Goal: Information Seeking & Learning: Learn about a topic

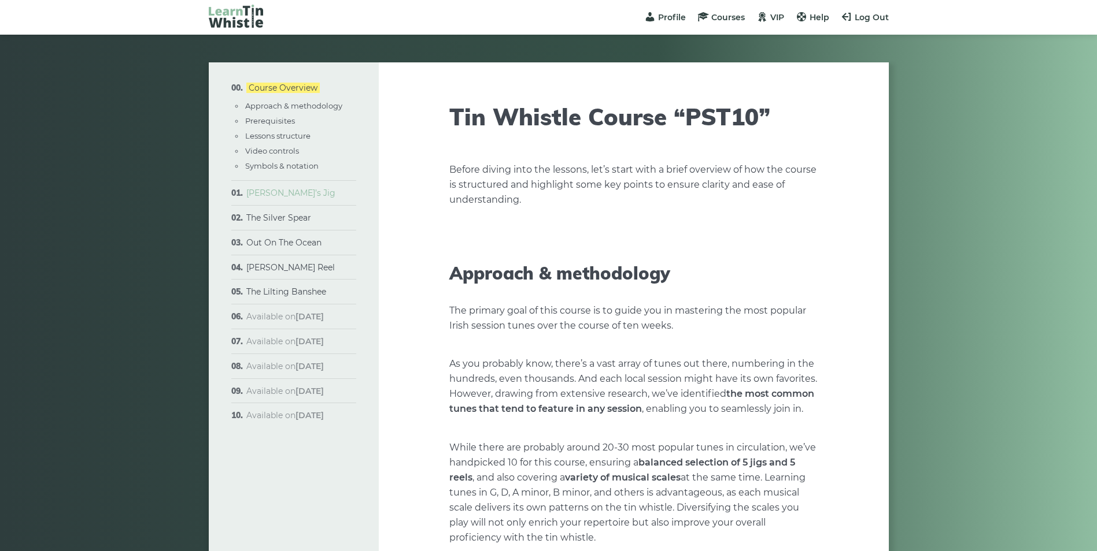
click at [281, 192] on link "[PERSON_NAME]’s Jig" at bounding box center [290, 193] width 89 height 10
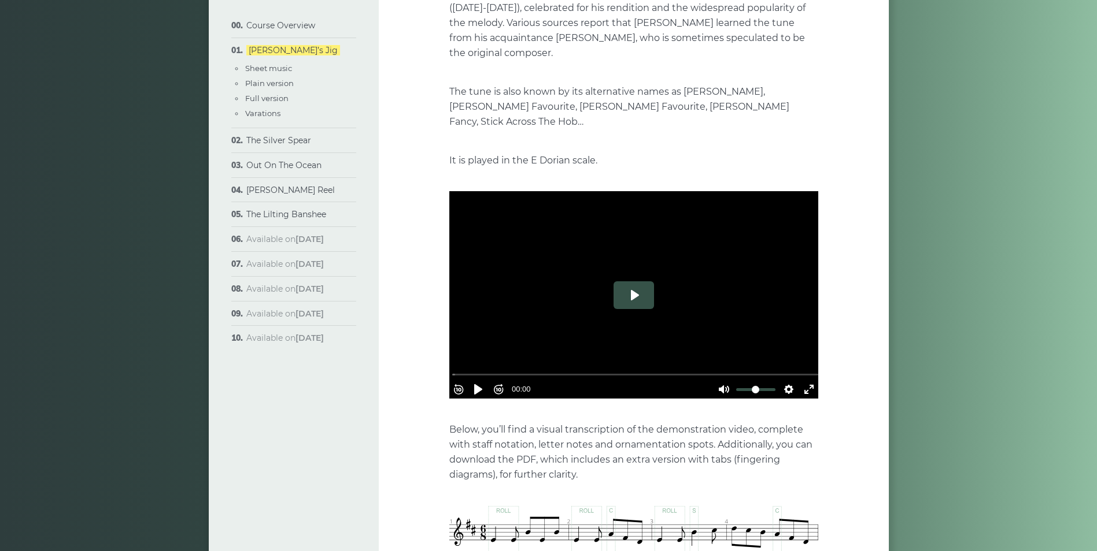
scroll to position [231, 0]
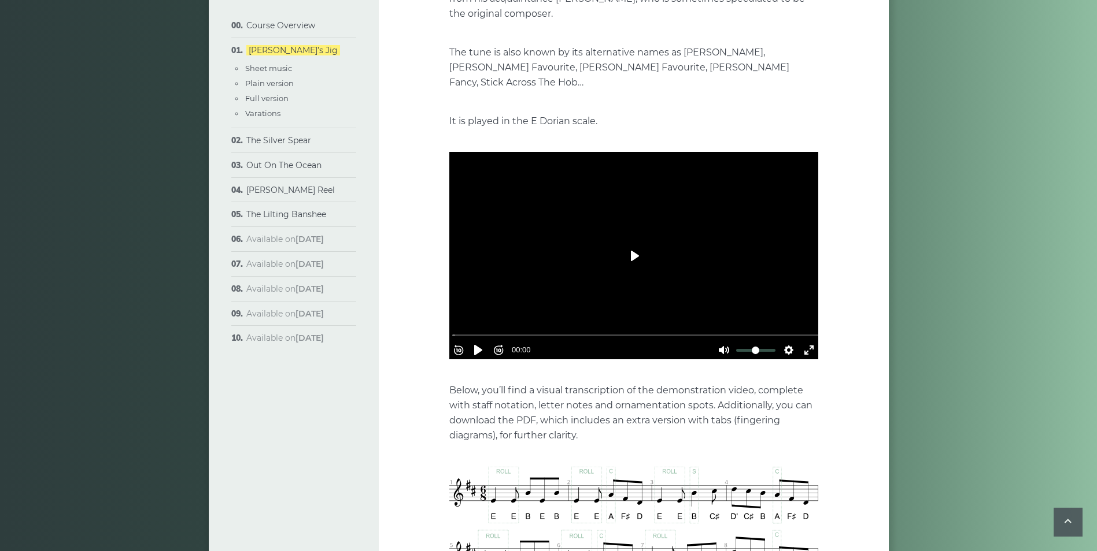
click at [635, 246] on button "Play" at bounding box center [633, 256] width 40 height 28
click at [513, 279] on div at bounding box center [633, 256] width 369 height 208
drag, startPoint x: 490, startPoint y: 318, endPoint x: 434, endPoint y: 322, distance: 56.2
click at [452, 330] on input "Seek" at bounding box center [636, 335] width 368 height 11
click at [483, 341] on button "Pause Play" at bounding box center [478, 350] width 18 height 18
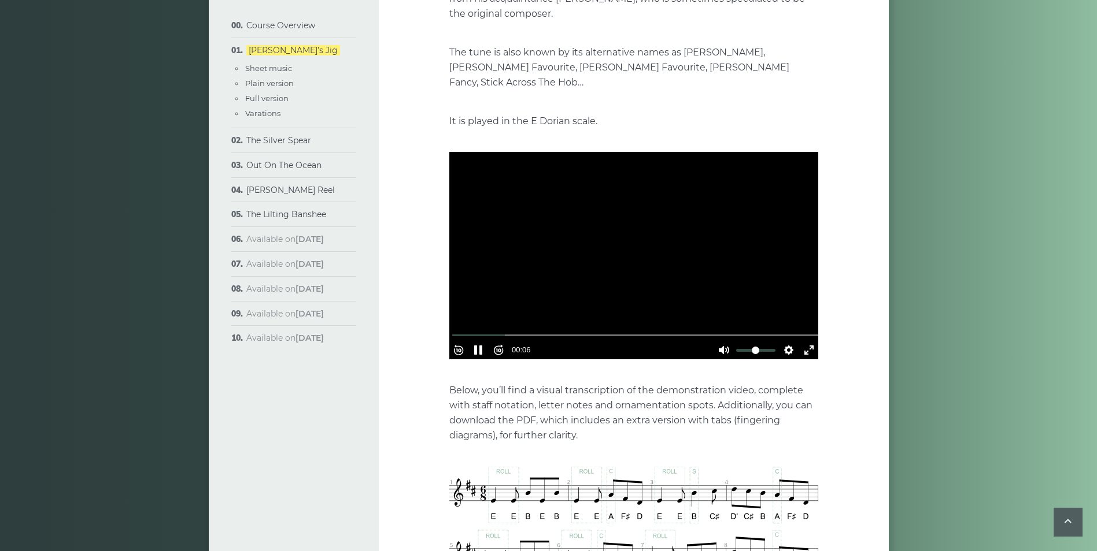
click at [582, 252] on div at bounding box center [633, 256] width 369 height 208
type input "*****"
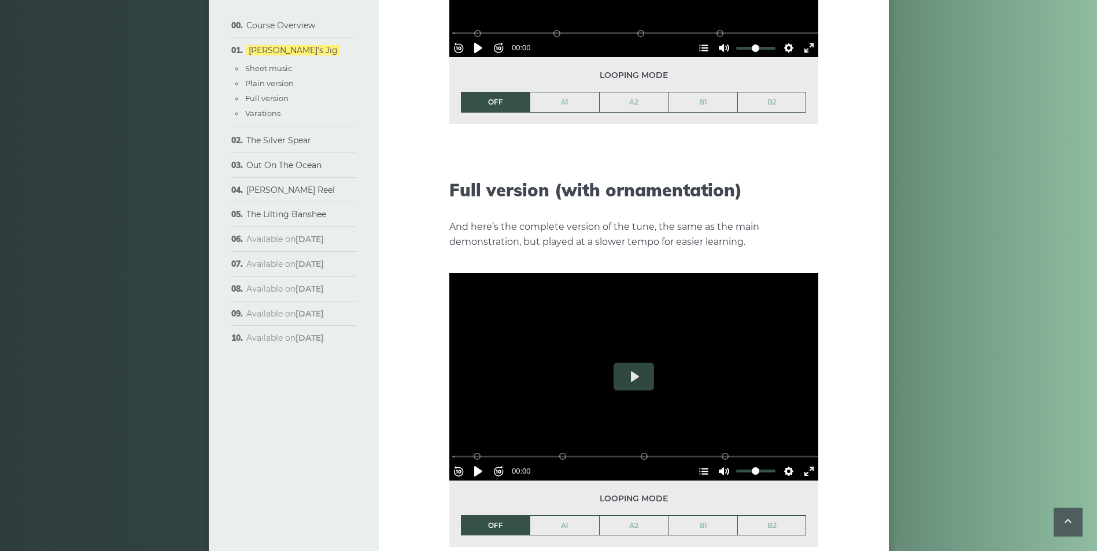
scroll to position [1561, 0]
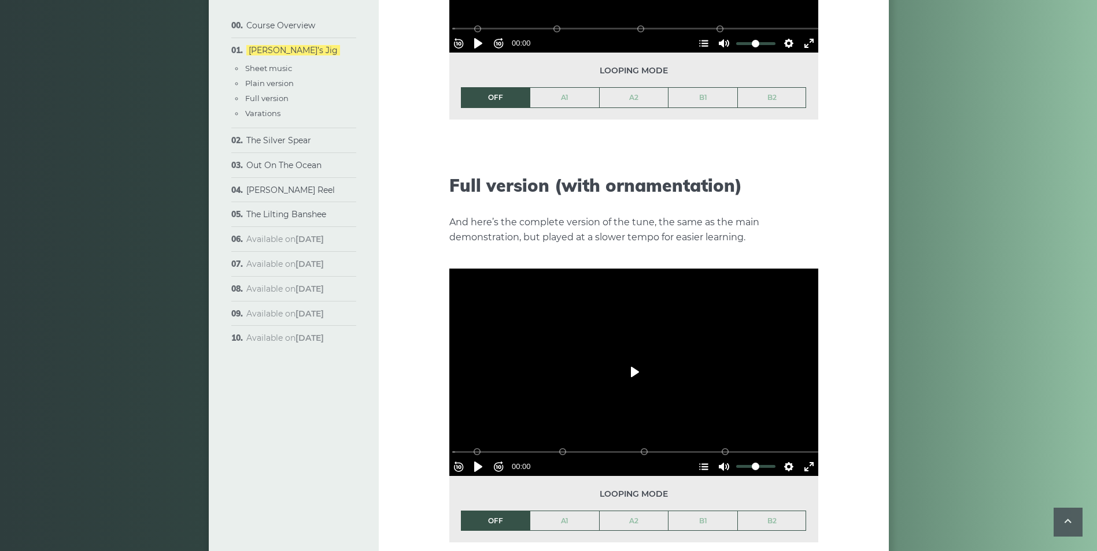
click at [617, 363] on button "Play" at bounding box center [633, 372] width 40 height 28
click at [808, 458] on button "Exit fullscreen Enter fullscreen" at bounding box center [808, 467] width 18 height 18
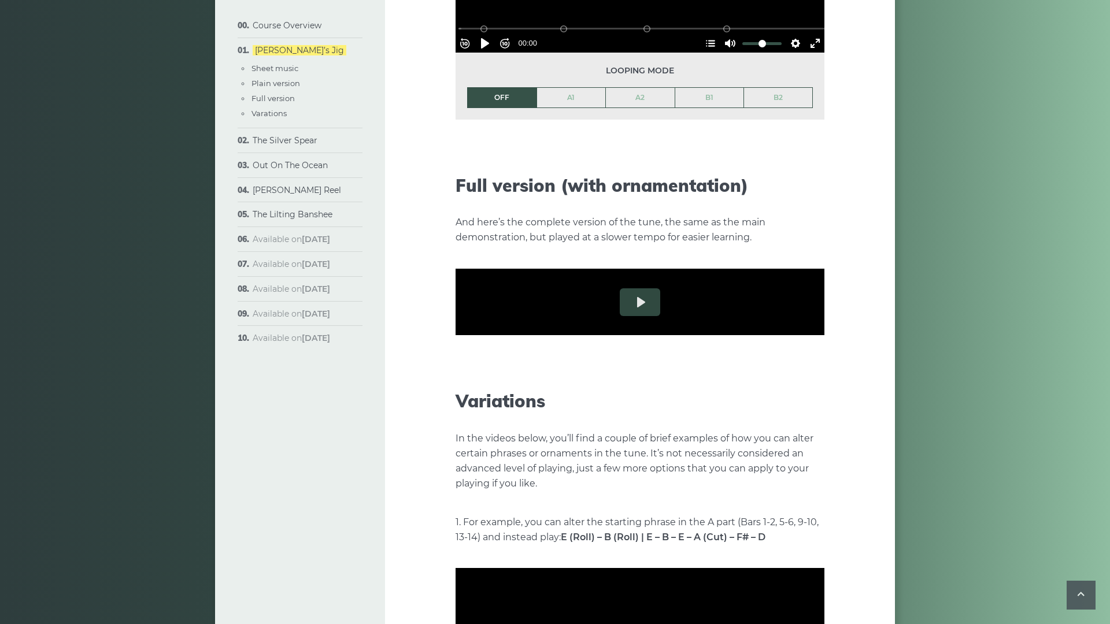
drag, startPoint x: 388, startPoint y: 595, endPoint x: -27, endPoint y: 602, distance: 415.1
click at [458, 387] on input "Seek" at bounding box center [642, 381] width 368 height 11
click at [455, 278] on div at bounding box center [639, 302] width 369 height 208
click at [620, 316] on button "Play" at bounding box center [640, 302] width 40 height 28
click at [515, 374] on div at bounding box center [639, 302] width 369 height 208
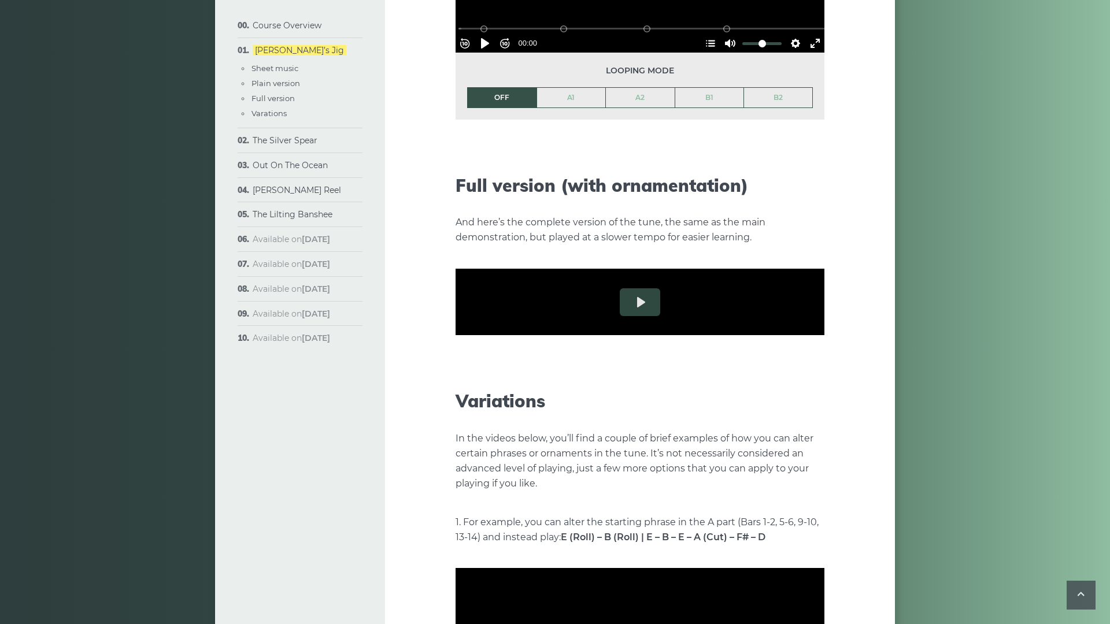
click at [495, 375] on div at bounding box center [639, 302] width 369 height 208
click at [455, 325] on div at bounding box center [639, 302] width 369 height 208
click at [455, 406] on button "Rewind 10s" at bounding box center [464, 396] width 18 height 18
click at [476, 406] on button "Pause Play" at bounding box center [485, 396] width 18 height 18
type input "****"
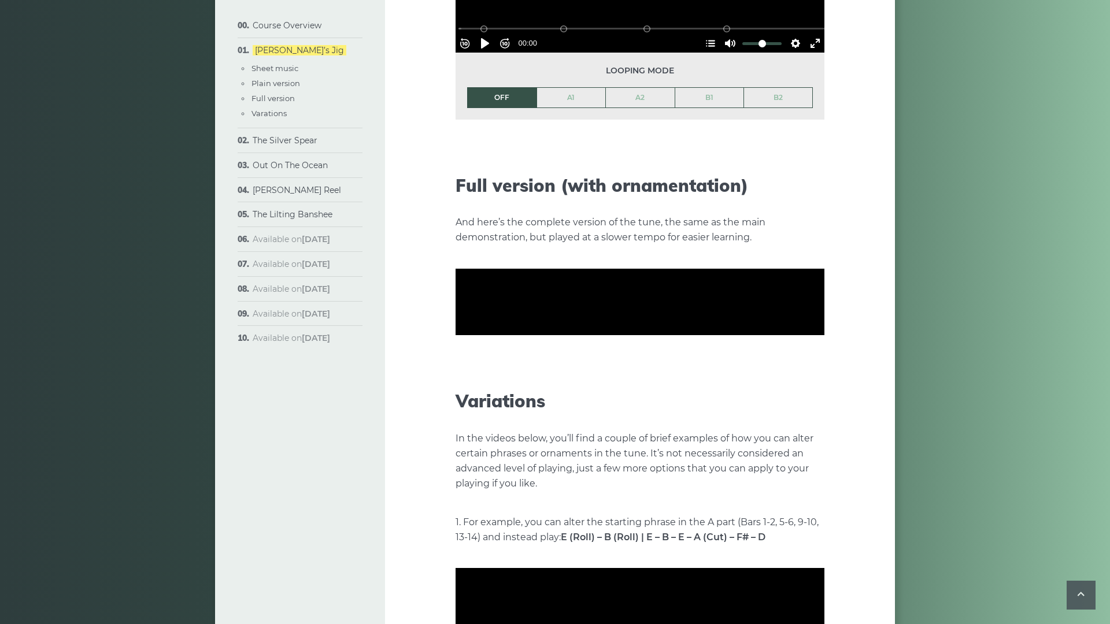
click at [476, 387] on button "Pause Play" at bounding box center [485, 396] width 18 height 18
click at [455, 406] on button "Rewind 10s" at bounding box center [464, 396] width 18 height 18
type input "****"
click at [455, 387] on button "Rewind 10s" at bounding box center [464, 396] width 18 height 18
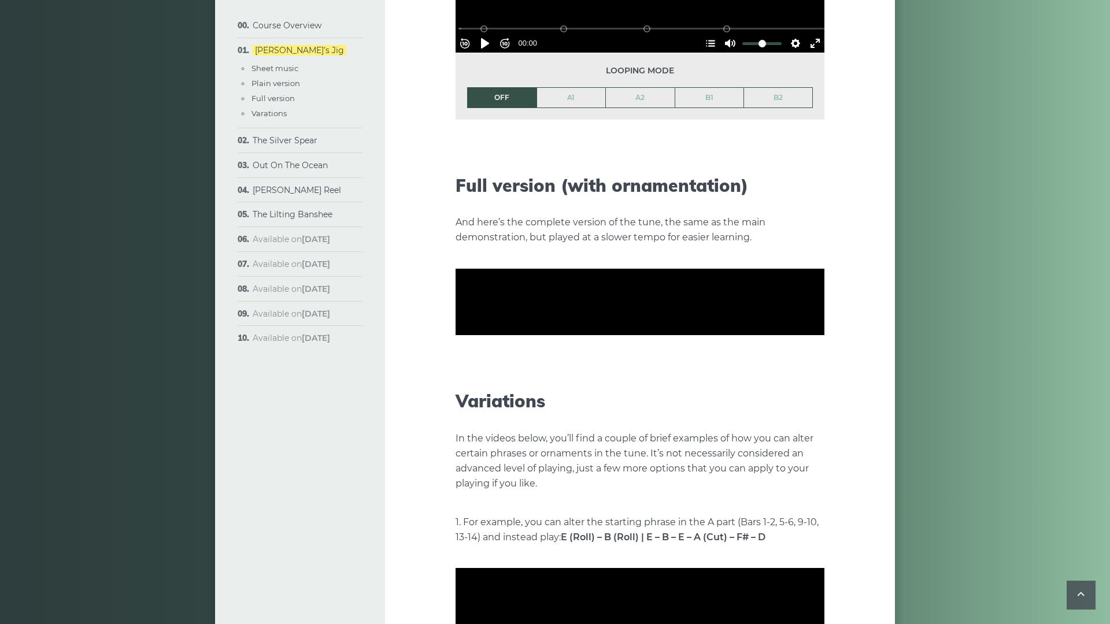
click at [455, 387] on button "Rewind 10s" at bounding box center [464, 396] width 18 height 18
click at [775, 272] on div at bounding box center [639, 302] width 369 height 208
drag, startPoint x: 154, startPoint y: 0, endPoint x: 146, endPoint y: 0, distance: 7.5
click at [455, 406] on button "Rewind 10s" at bounding box center [464, 396] width 18 height 18
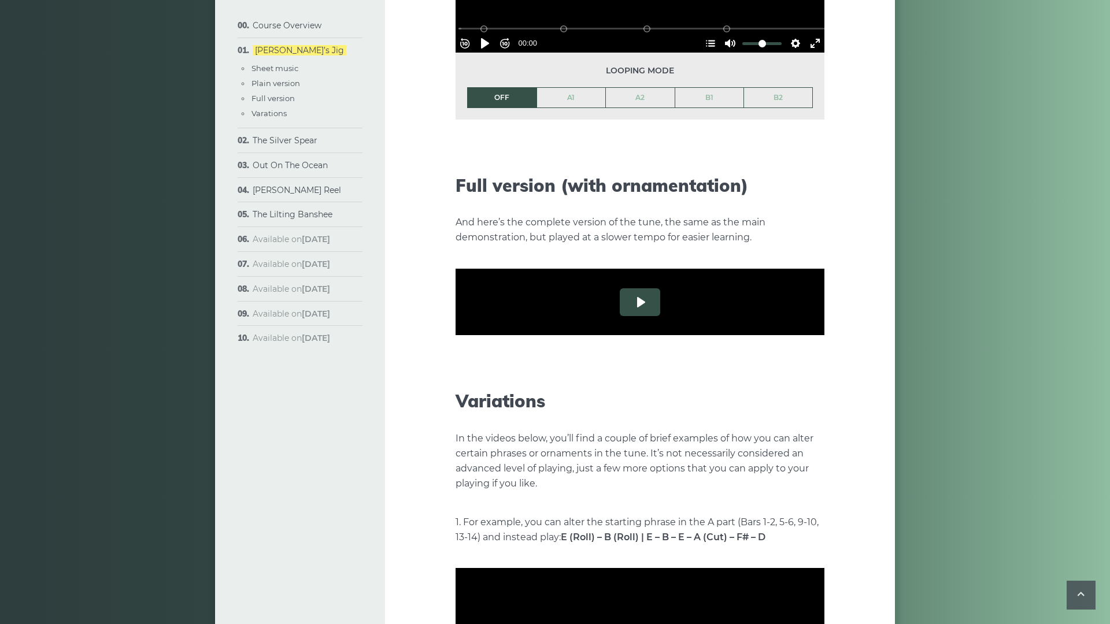
click at [620, 316] on button "Play" at bounding box center [640, 302] width 40 height 28
click at [455, 406] on button "Rewind 10s" at bounding box center [464, 396] width 18 height 18
click at [455, 387] on button "Rewind 10s" at bounding box center [464, 396] width 18 height 18
click at [455, 406] on button "Rewind 10s" at bounding box center [464, 396] width 18 height 18
click at [705, 384] on div at bounding box center [639, 302] width 369 height 208
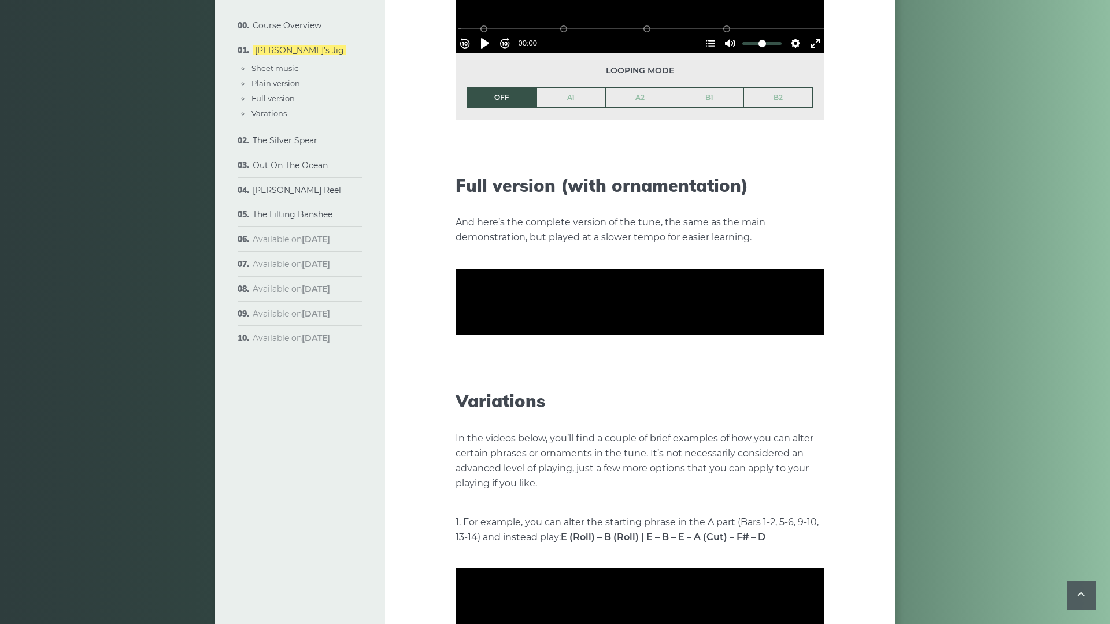
type input "*****"
click at [824, 406] on button "Exit fullscreen Enter fullscreen" at bounding box center [815, 396] width 18 height 18
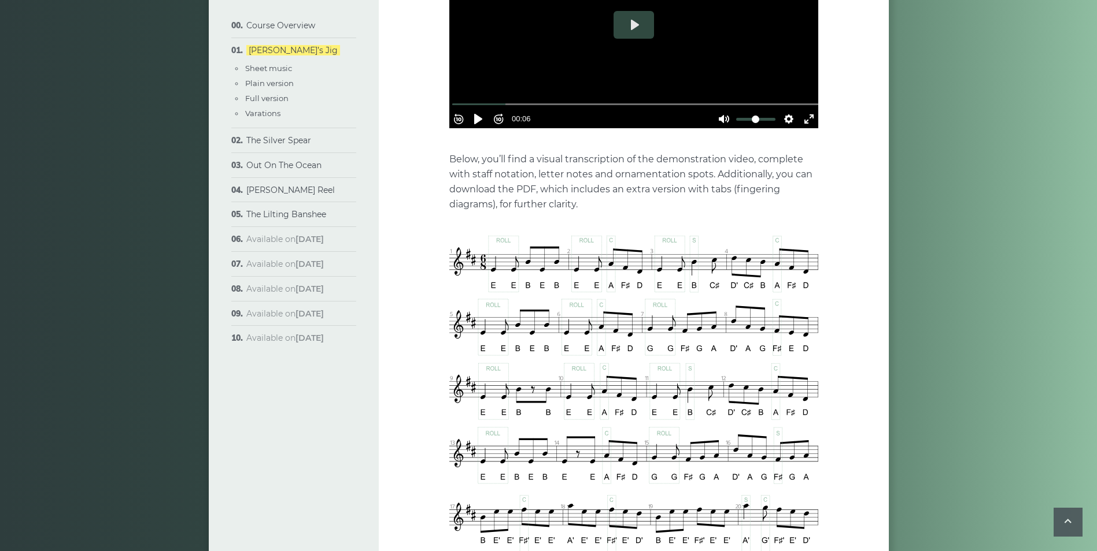
scroll to position [173, 0]
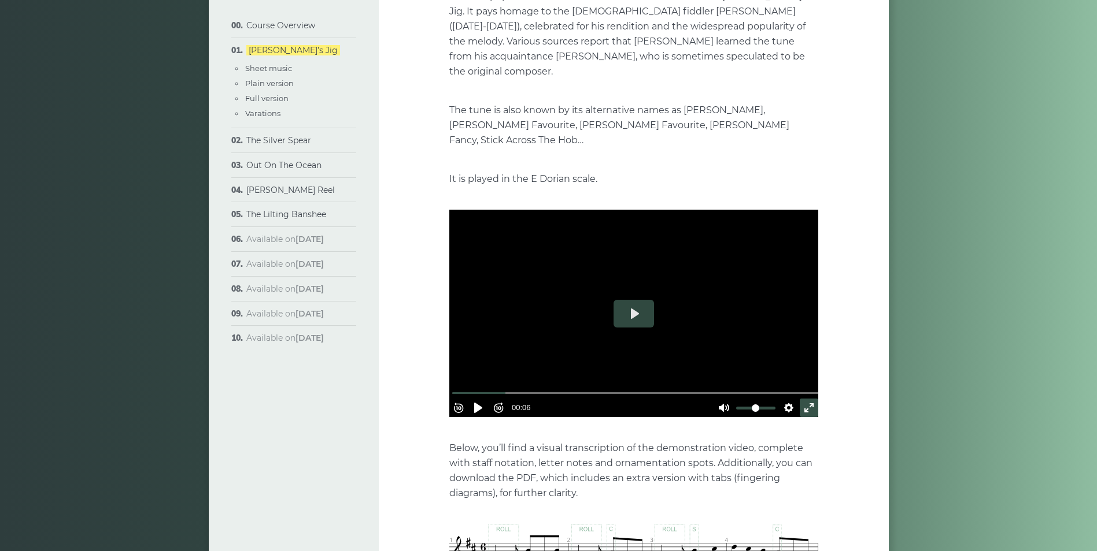
drag, startPoint x: 805, startPoint y: 394, endPoint x: 805, endPoint y: 435, distance: 40.5
click at [805, 399] on button "Exit fullscreen Enter fullscreen" at bounding box center [808, 408] width 18 height 18
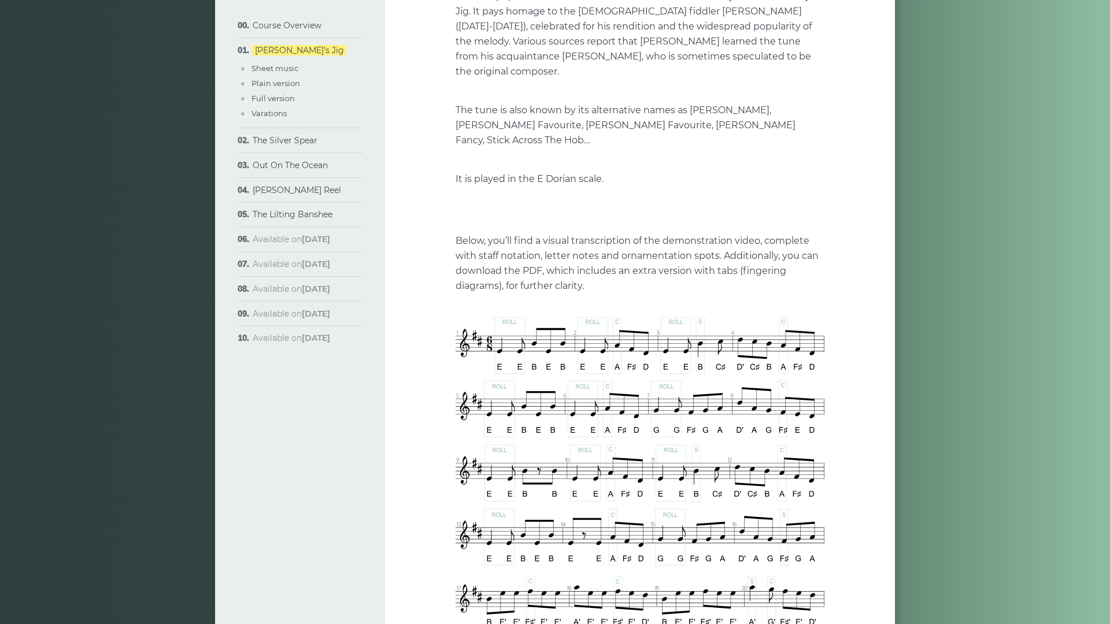
drag, startPoint x: 82, startPoint y: 595, endPoint x: -58, endPoint y: 592, distance: 139.3
click at [458, 295] on input "Seek" at bounding box center [642, 289] width 368 height 11
click at [476, 314] on button "Pause Play" at bounding box center [485, 304] width 18 height 18
type input "*****"
click at [476, 345] on button "Pause Play" at bounding box center [485, 354] width 18 height 18
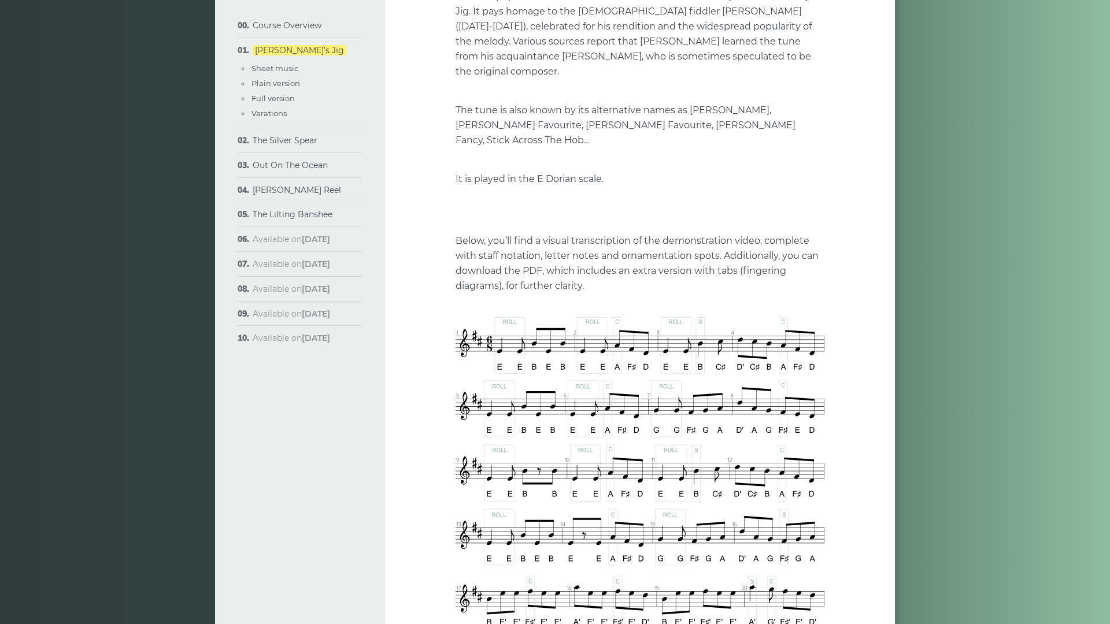
click at [455, 314] on button "Rewind 10s" at bounding box center [464, 304] width 18 height 18
drag, startPoint x: 33, startPoint y: 610, endPoint x: 22, endPoint y: 610, distance: 11.0
click at [476, 314] on button "Pause Play" at bounding box center [485, 304] width 18 height 18
click at [455, 314] on button "Rewind 10s" at bounding box center [464, 304] width 18 height 18
type input "****"
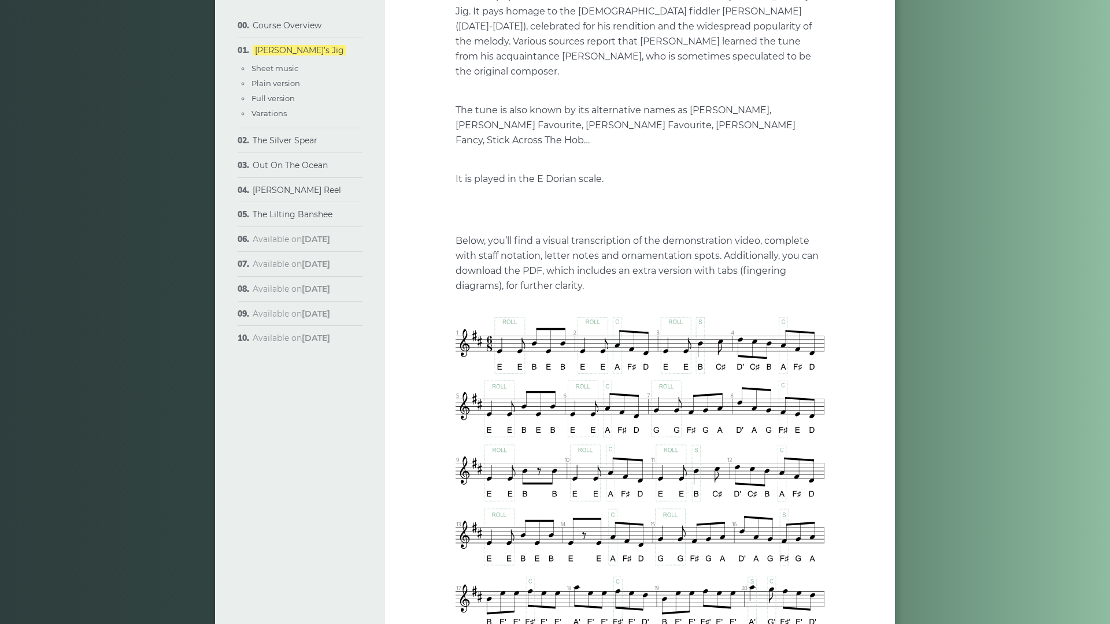
click at [455, 345] on button "Rewind 10s" at bounding box center [464, 354] width 18 height 18
click at [476, 314] on button "Pause Play" at bounding box center [485, 304] width 18 height 18
click at [620, 224] on button "Play" at bounding box center [640, 210] width 40 height 28
click at [821, 308] on div at bounding box center [639, 210] width 369 height 208
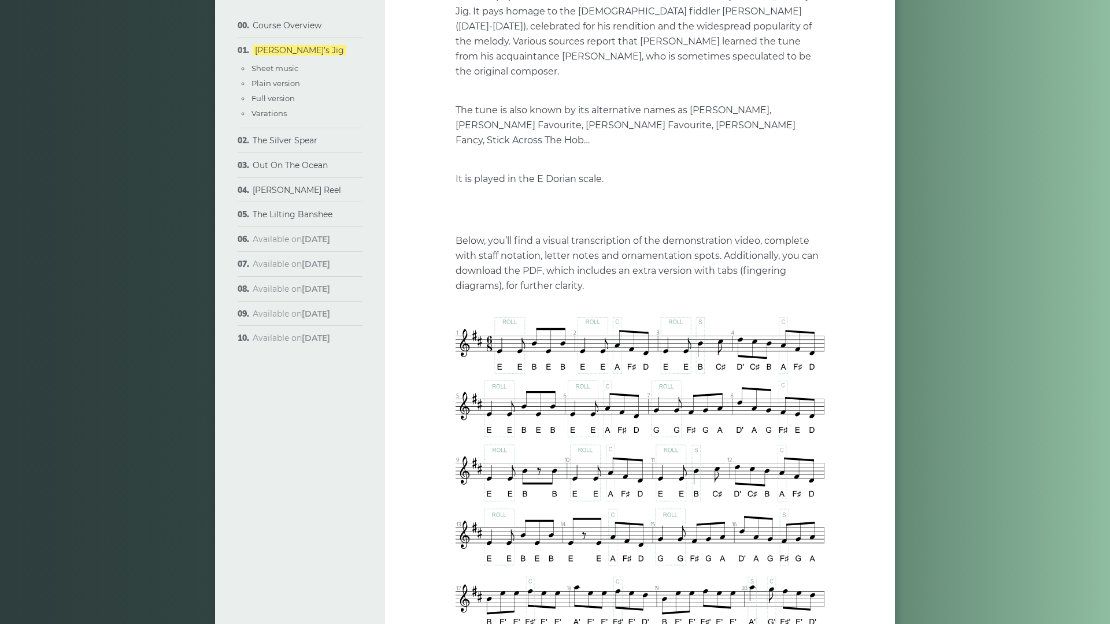
click at [620, 224] on button "Play" at bounding box center [640, 210] width 40 height 28
drag, startPoint x: 201, startPoint y: 599, endPoint x: 117, endPoint y: 605, distance: 84.6
click at [458, 295] on input "Seek" at bounding box center [642, 289] width 368 height 11
click at [589, 314] on div at bounding box center [639, 210] width 369 height 208
drag, startPoint x: 1100, startPoint y: 606, endPoint x: 1077, endPoint y: 528, distance: 81.9
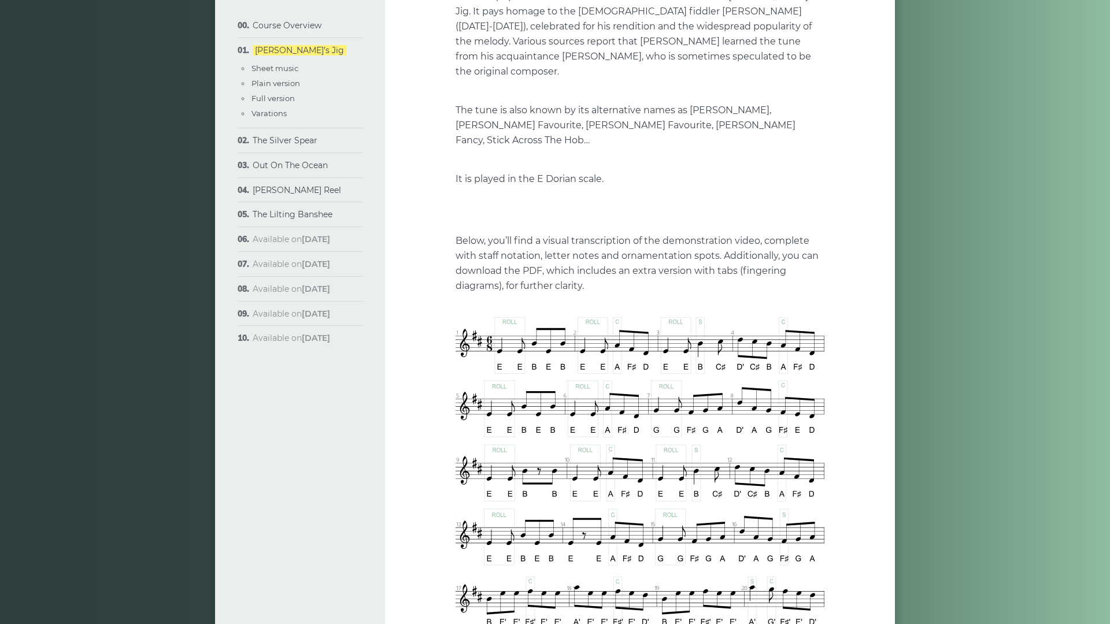
click at [824, 314] on button "Exit fullscreen Enter fullscreen" at bounding box center [815, 304] width 18 height 18
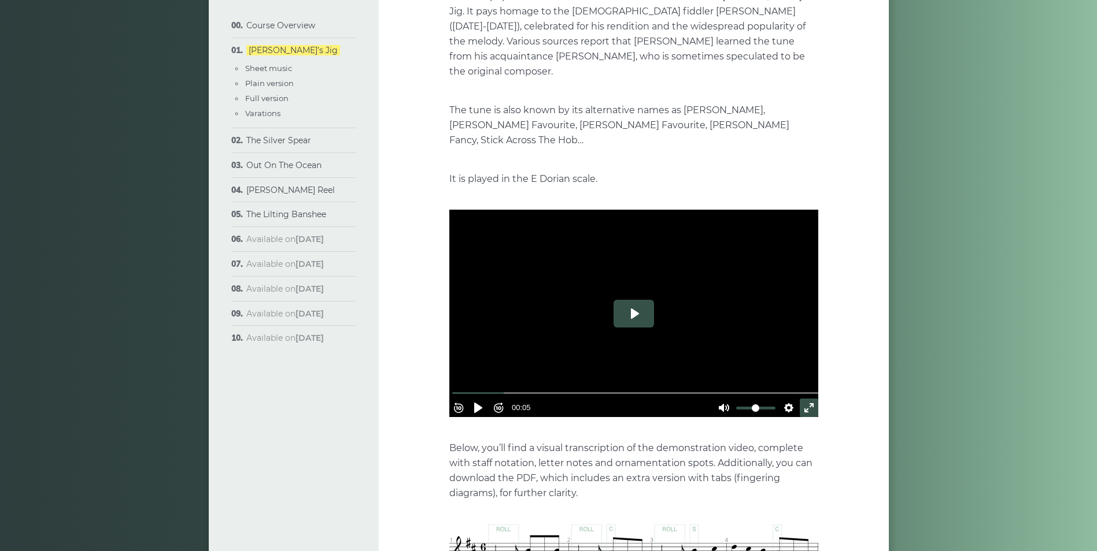
click at [633, 302] on button "Play" at bounding box center [633, 314] width 40 height 28
click at [799, 399] on button "Exit fullscreen Enter fullscreen" at bounding box center [808, 408] width 18 height 18
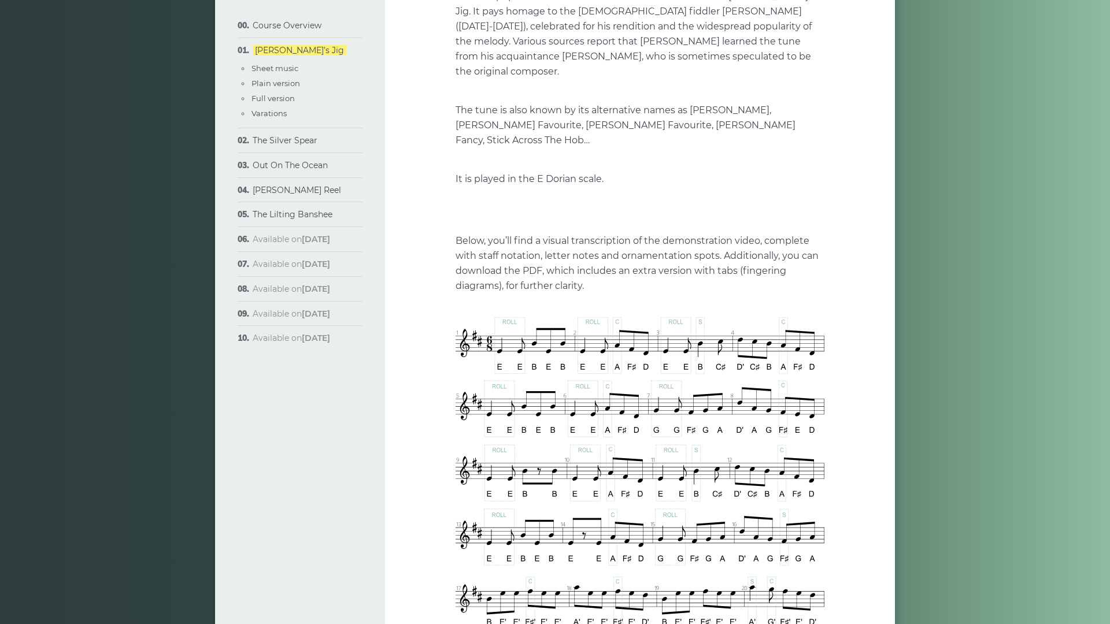
drag, startPoint x: 136, startPoint y: 588, endPoint x: -47, endPoint y: 576, distance: 183.6
click at [458, 295] on input "Seek" at bounding box center [642, 289] width 368 height 11
click at [824, 249] on div at bounding box center [639, 210] width 369 height 208
click at [455, 314] on div at bounding box center [639, 210] width 369 height 208
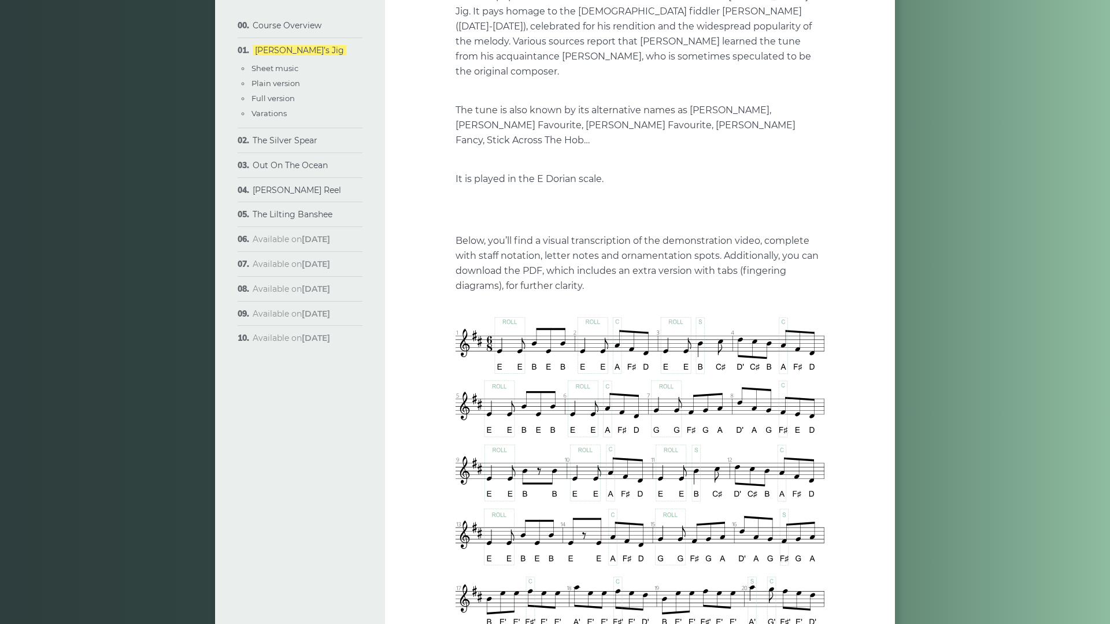
click at [824, 314] on div at bounding box center [639, 210] width 369 height 208
click at [824, 314] on div "Rewind 10s Pause Play Forward 10s % buffered 00:42 00:11 Unmute Mute Settings C…" at bounding box center [639, 289] width 369 height 50
drag, startPoint x: 766, startPoint y: 353, endPoint x: 777, endPoint y: 354, distance: 11.0
click at [766, 314] on div at bounding box center [639, 210] width 369 height 208
type input "*****"
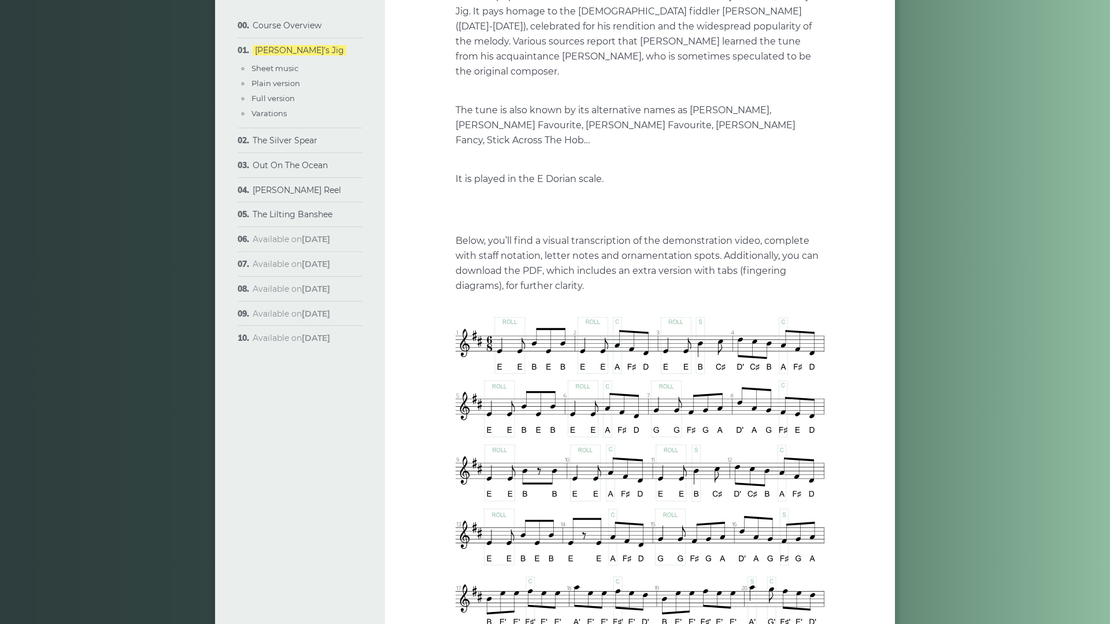
click at [824, 314] on button "Exit fullscreen Enter fullscreen" at bounding box center [815, 304] width 18 height 18
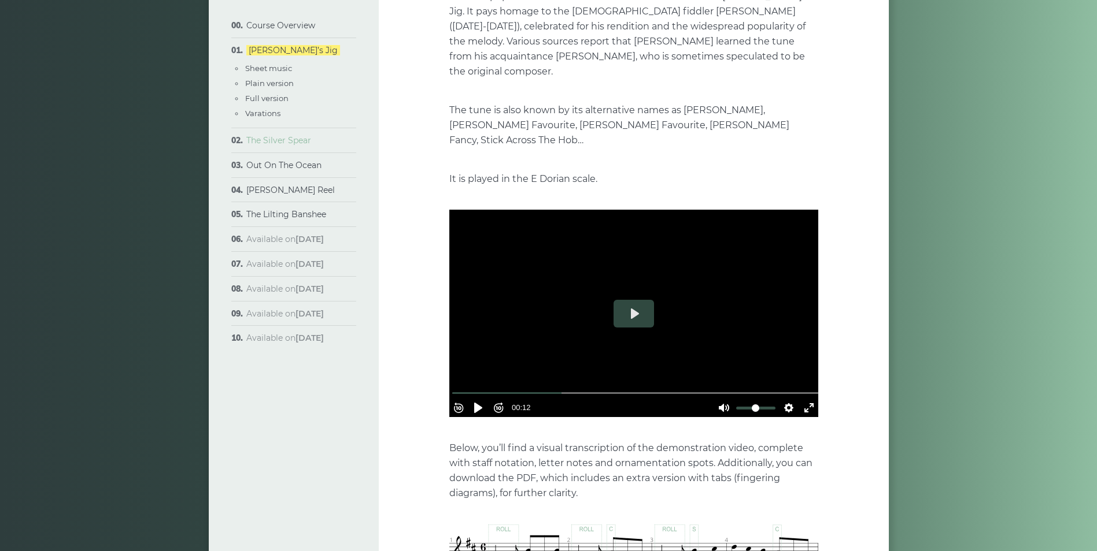
click at [288, 140] on link "The Silver Spear" at bounding box center [278, 140] width 65 height 10
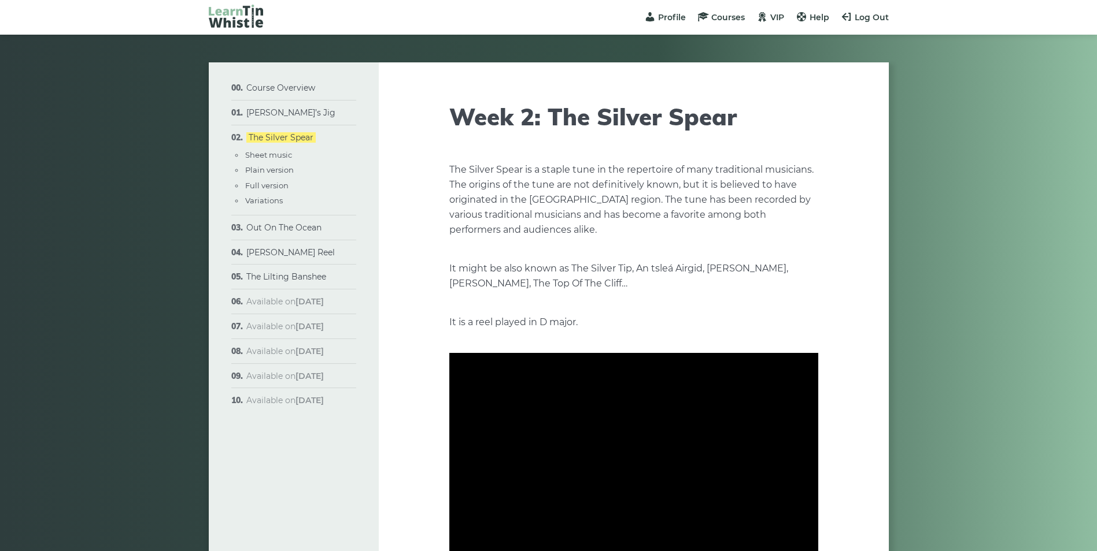
click at [268, 146] on li "The Silver Spear Sheet music Plain version Full version Variations" at bounding box center [293, 170] width 125 height 90
click at [646, 468] on button "Play" at bounding box center [633, 457] width 40 height 28
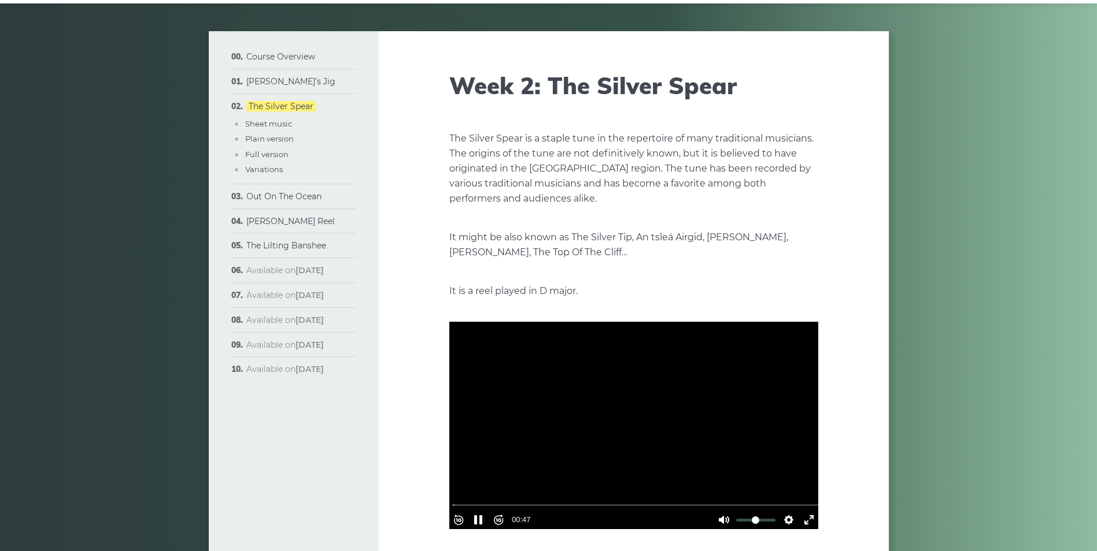
scroll to position [58, 0]
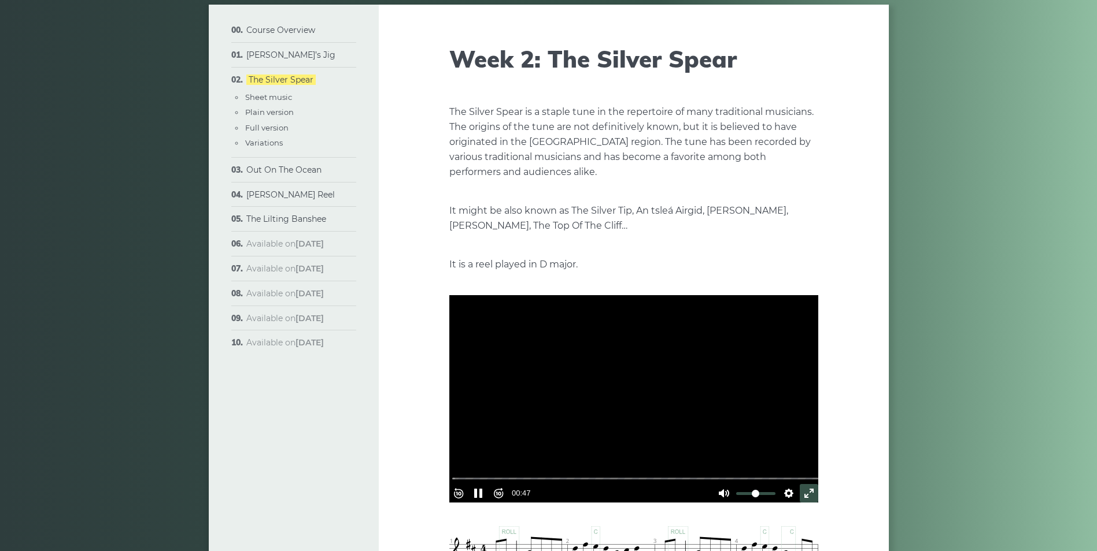
click at [806, 489] on button "Exit fullscreen Enter fullscreen" at bounding box center [808, 493] width 18 height 18
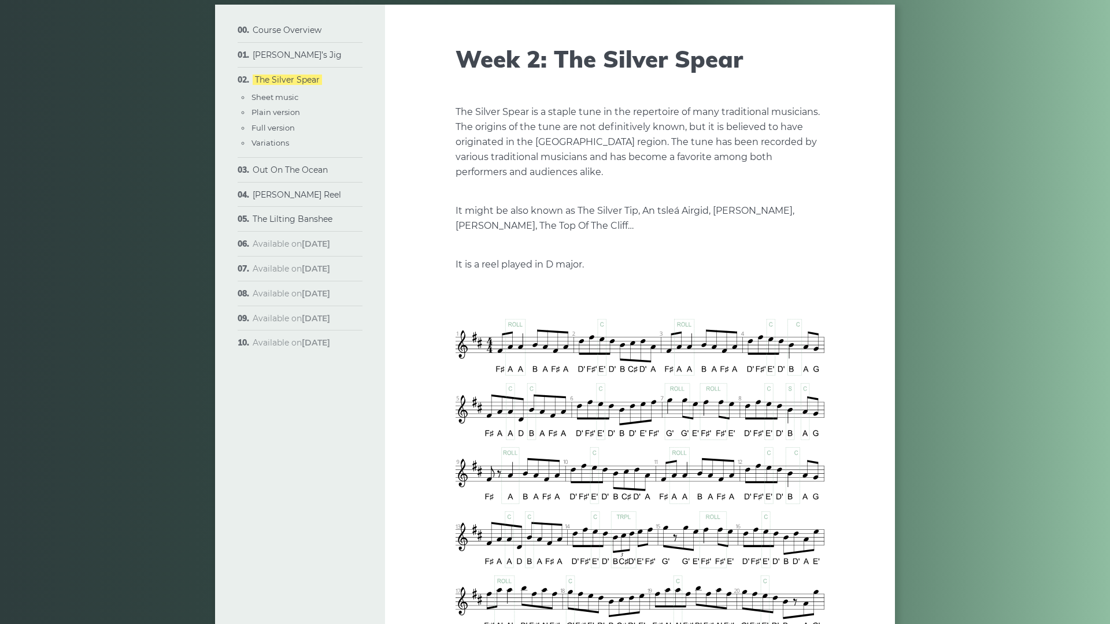
click at [824, 399] on button "Exit fullscreen Enter fullscreen" at bounding box center [815, 390] width 18 height 18
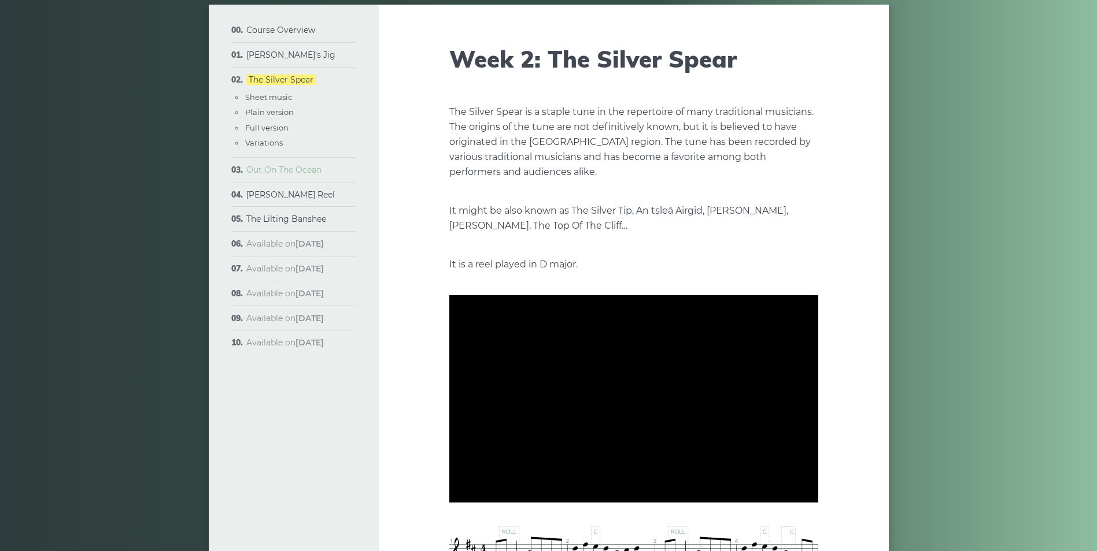
click at [266, 167] on link "Out On The Ocean" at bounding box center [283, 170] width 75 height 10
type input "*****"
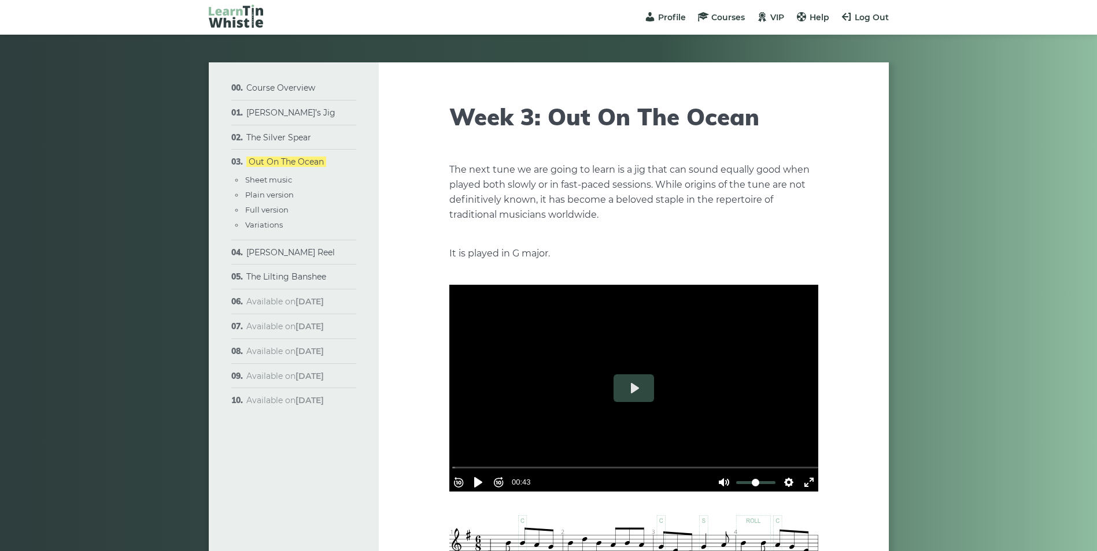
click at [628, 368] on div at bounding box center [633, 389] width 369 height 208
click at [628, 386] on div "Rewind 10s Pause Play Forward 10s % buffered 00:00 00:43 Unmute Mute Settings C…" at bounding box center [633, 389] width 369 height 208
click at [650, 381] on button "Play" at bounding box center [633, 389] width 40 height 28
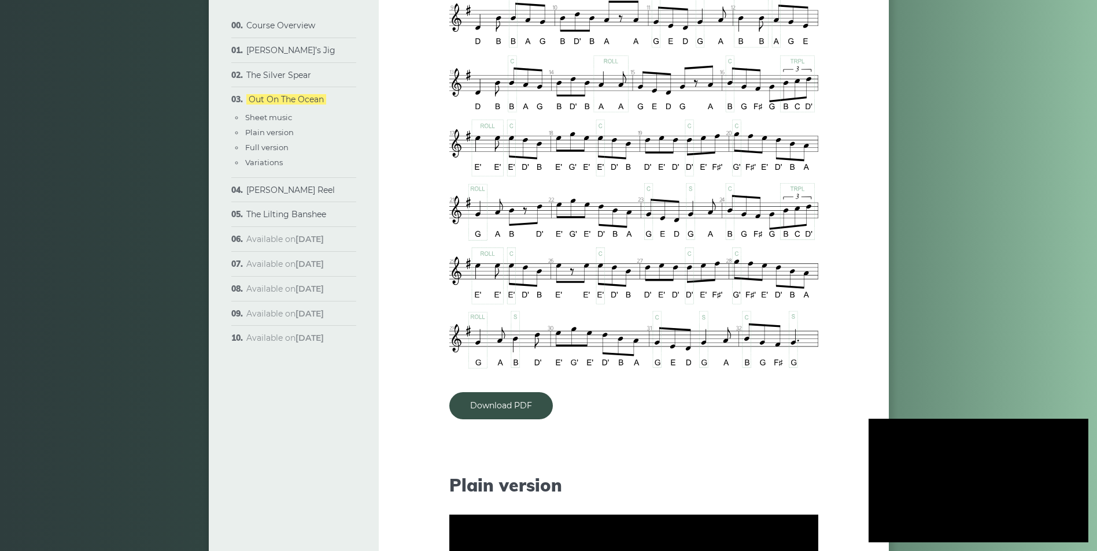
scroll to position [694, 0]
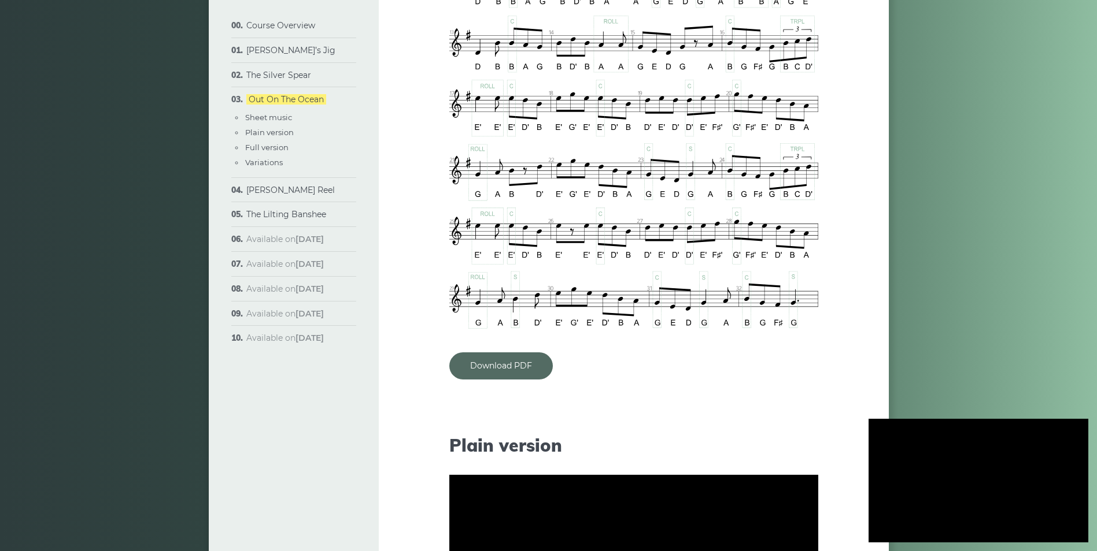
click at [505, 368] on link "Download PDF" at bounding box center [500, 366] width 103 height 27
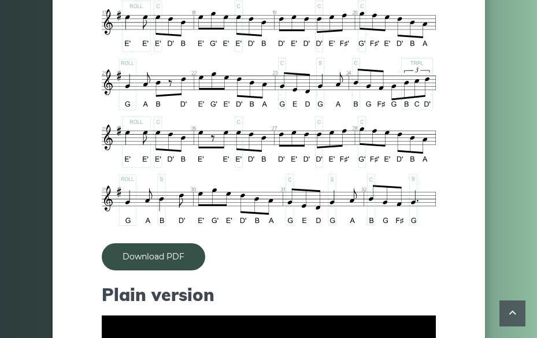
type input "*****"
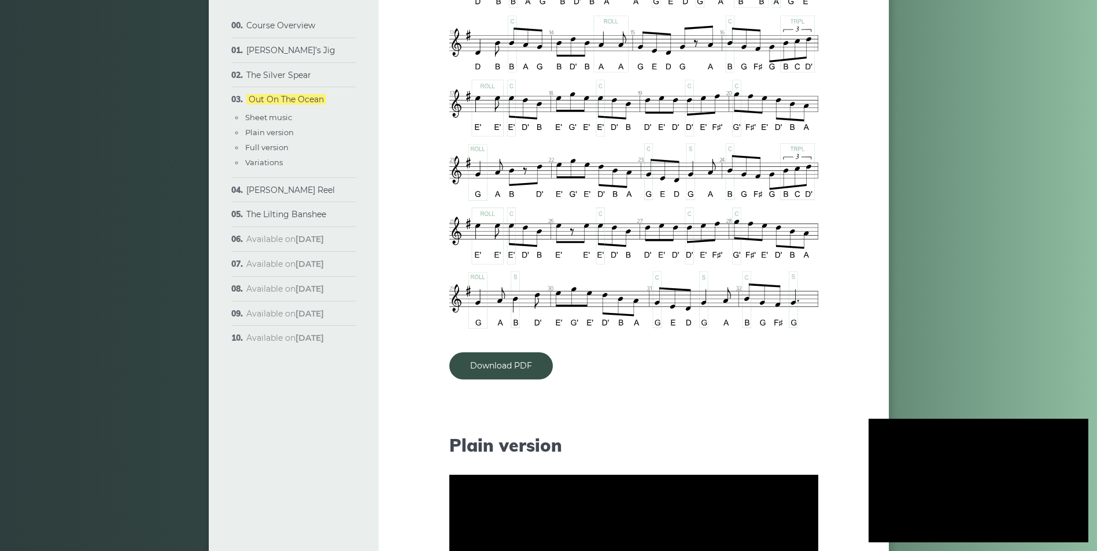
click at [260, 198] on li "Cooley’s Reel Sheet music Plain version Full version Variations" at bounding box center [293, 190] width 125 height 25
click at [258, 183] on li "Cooley’s Reel Sheet music Plain version Full version Variations" at bounding box center [293, 190] width 125 height 25
click at [261, 190] on link "[PERSON_NAME] Reel" at bounding box center [290, 190] width 88 height 10
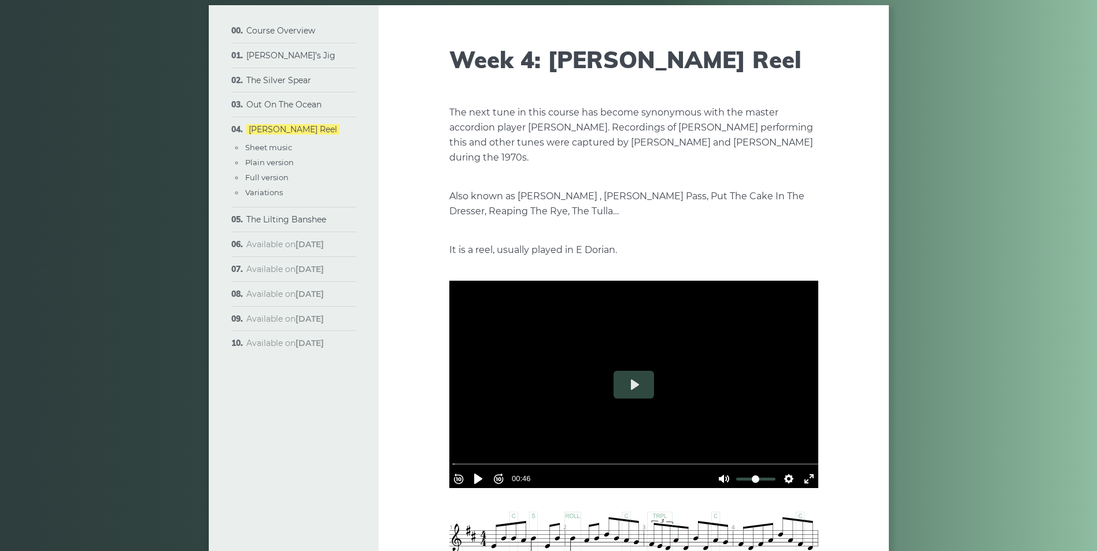
scroll to position [58, 0]
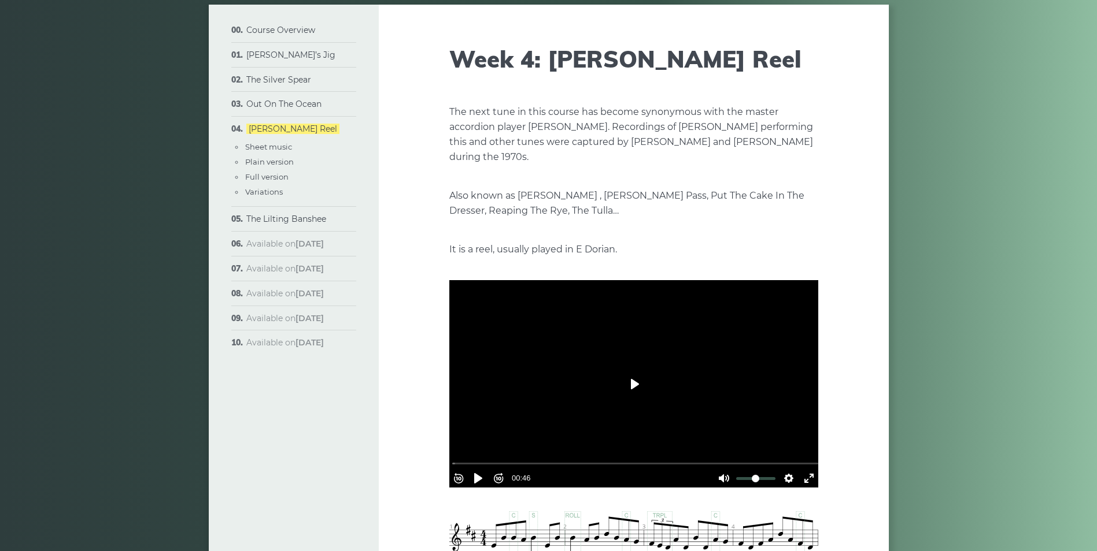
click at [634, 386] on button "Play" at bounding box center [633, 385] width 40 height 28
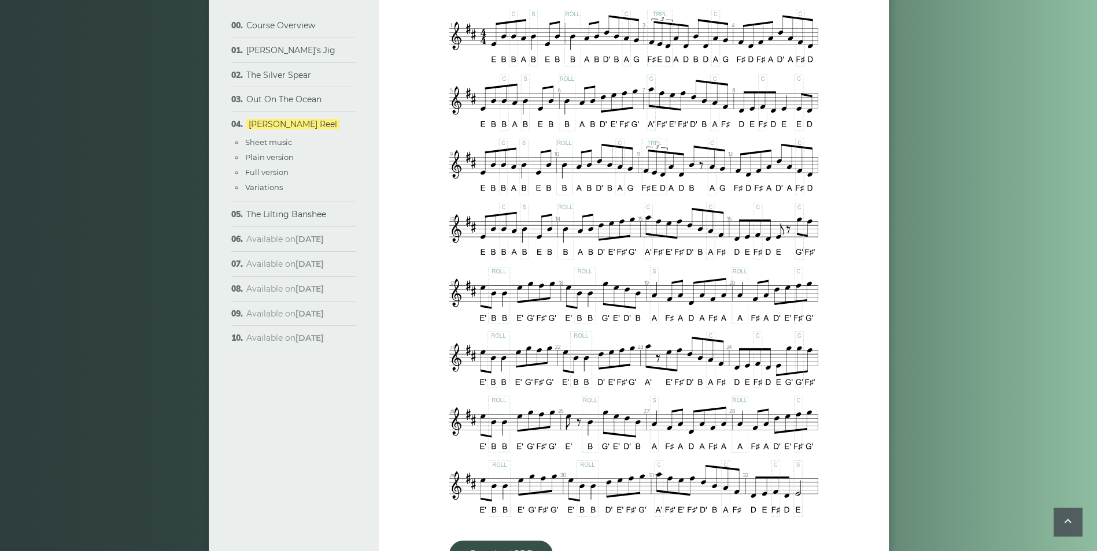
scroll to position [636, 0]
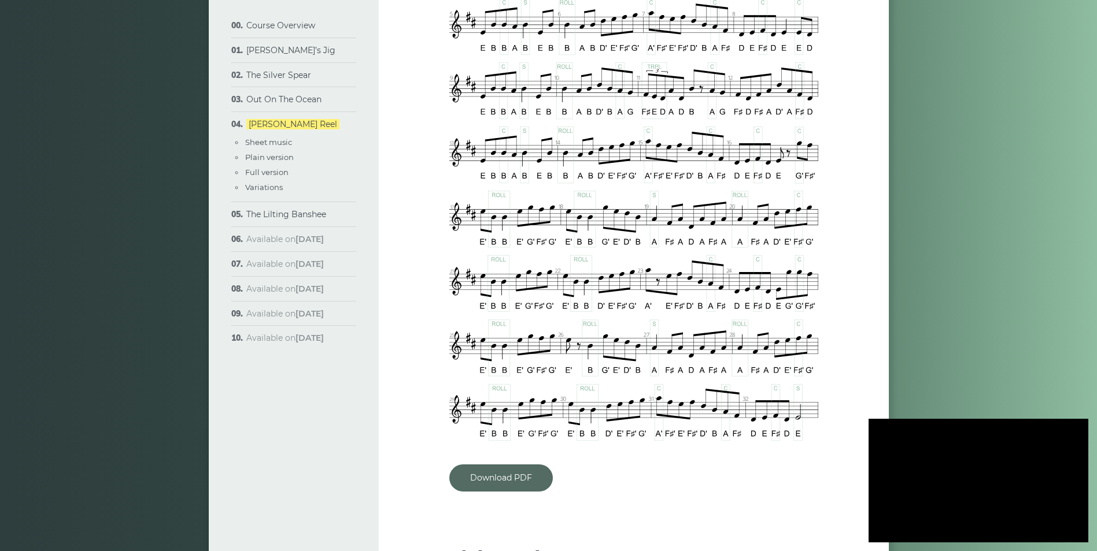
click at [487, 473] on link "Download PDF" at bounding box center [500, 478] width 103 height 27
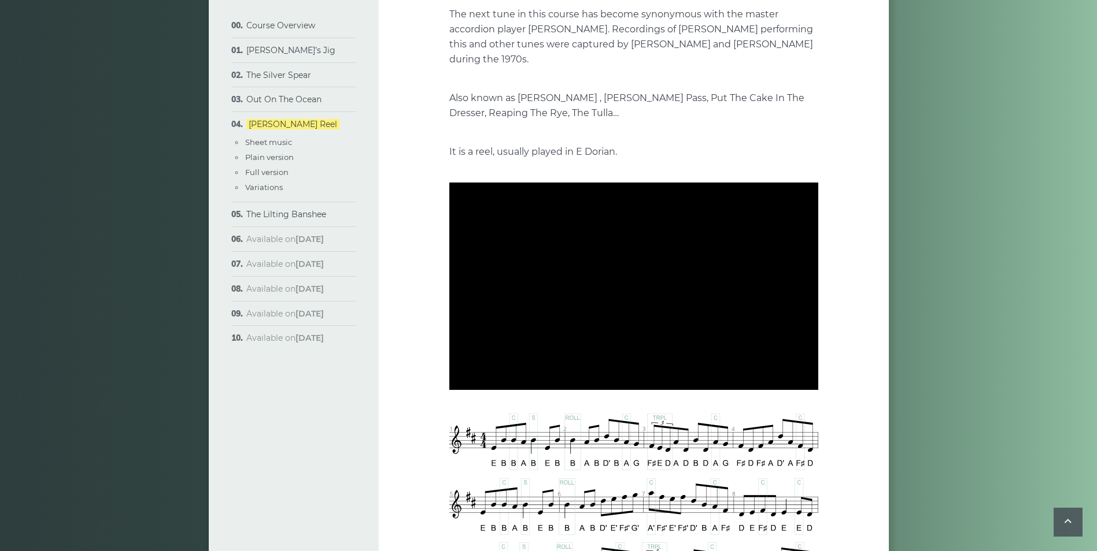
scroll to position [116, 0]
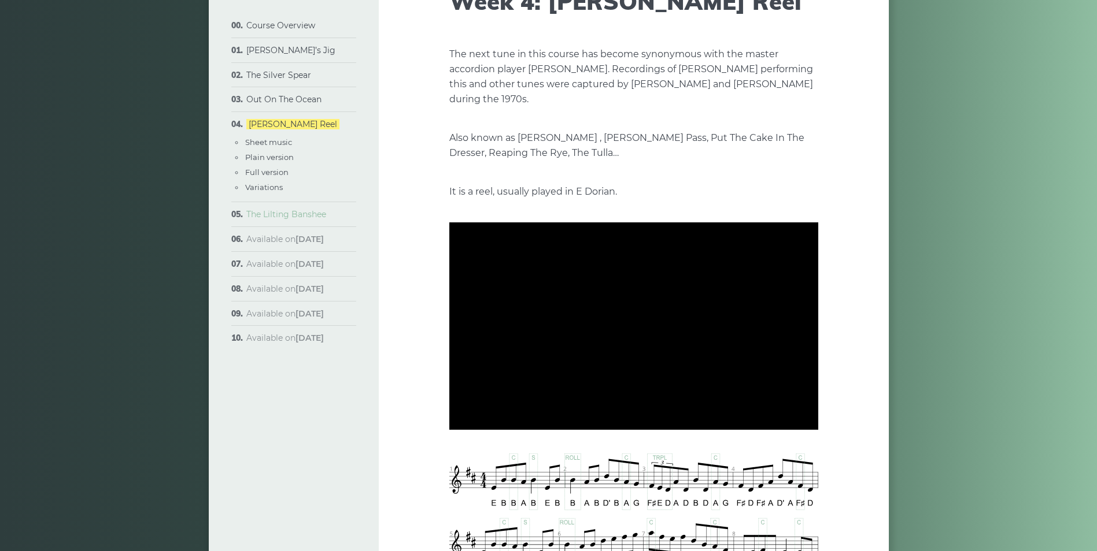
click at [292, 214] on link "The Lilting Banshee" at bounding box center [286, 214] width 80 height 10
type input "*****"
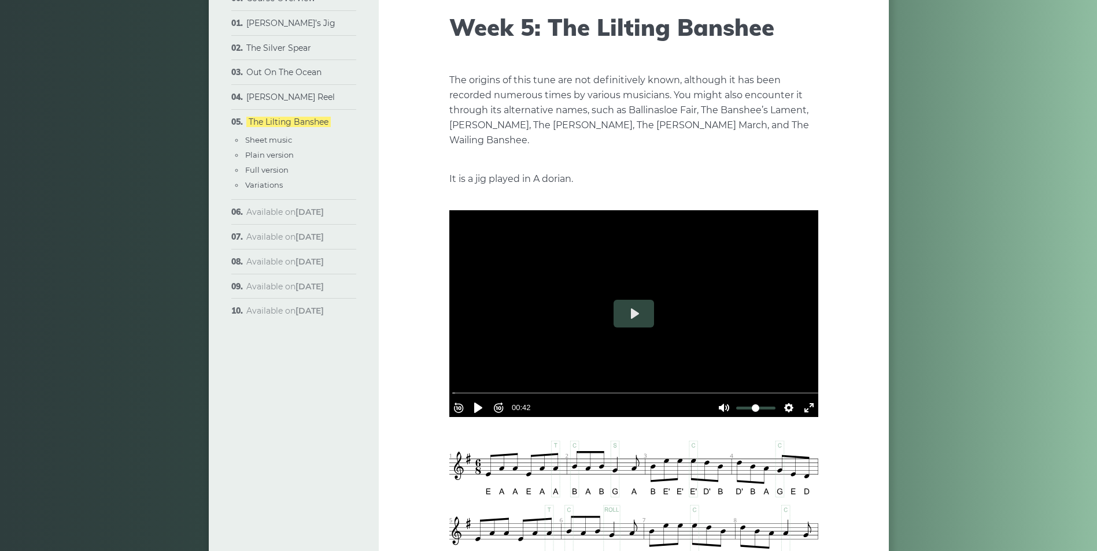
scroll to position [116, 0]
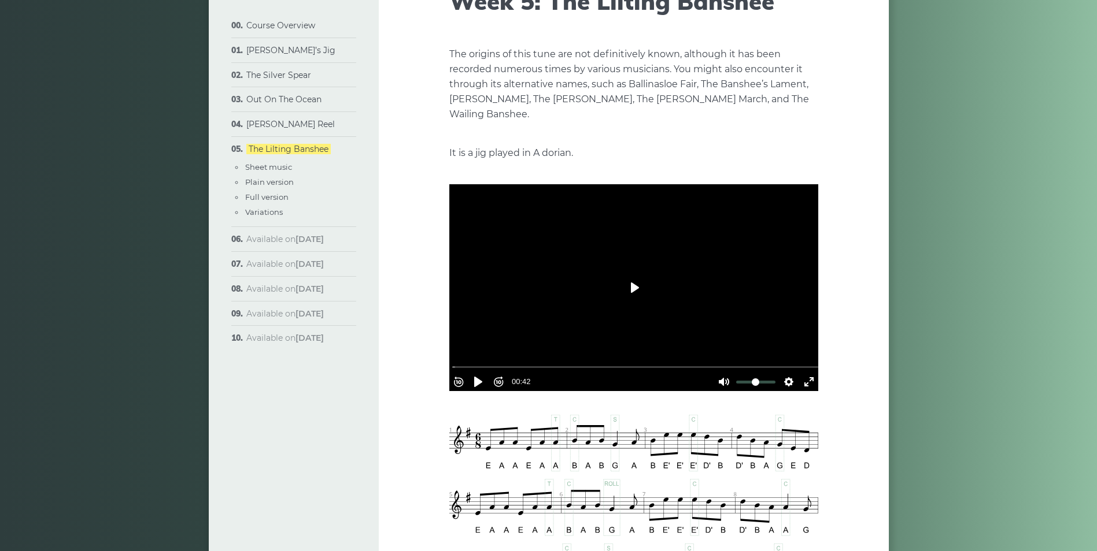
drag, startPoint x: 632, startPoint y: 278, endPoint x: 638, endPoint y: 282, distance: 7.1
click at [633, 278] on button "Play" at bounding box center [633, 288] width 40 height 28
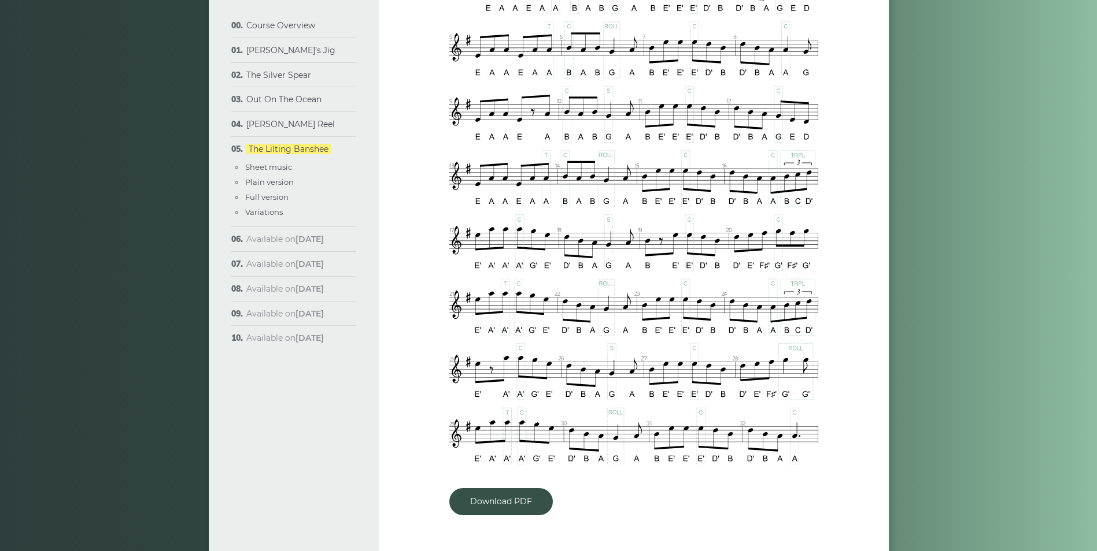
scroll to position [809, 0]
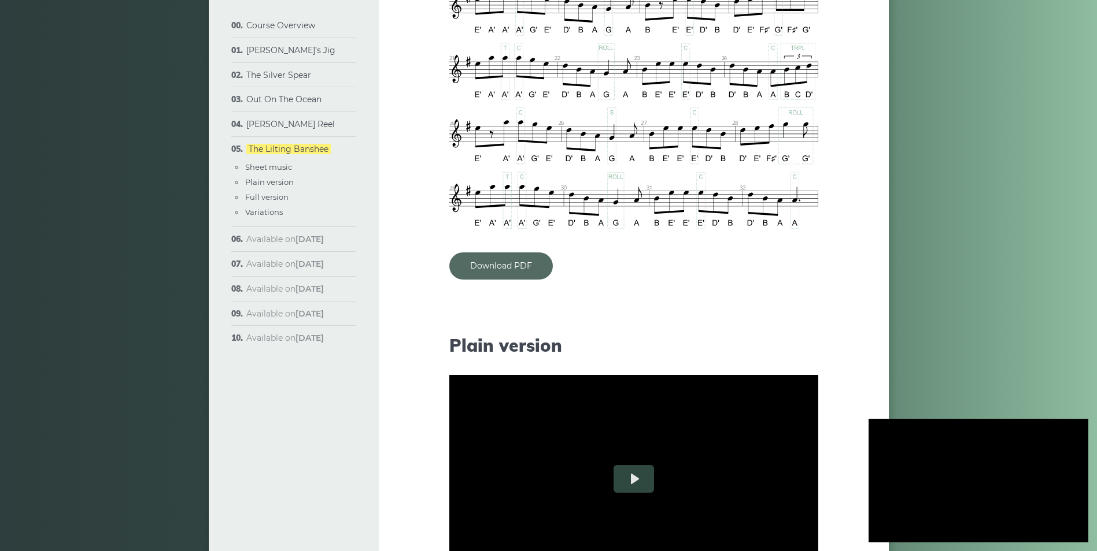
click at [507, 268] on link "Download PDF" at bounding box center [500, 266] width 103 height 27
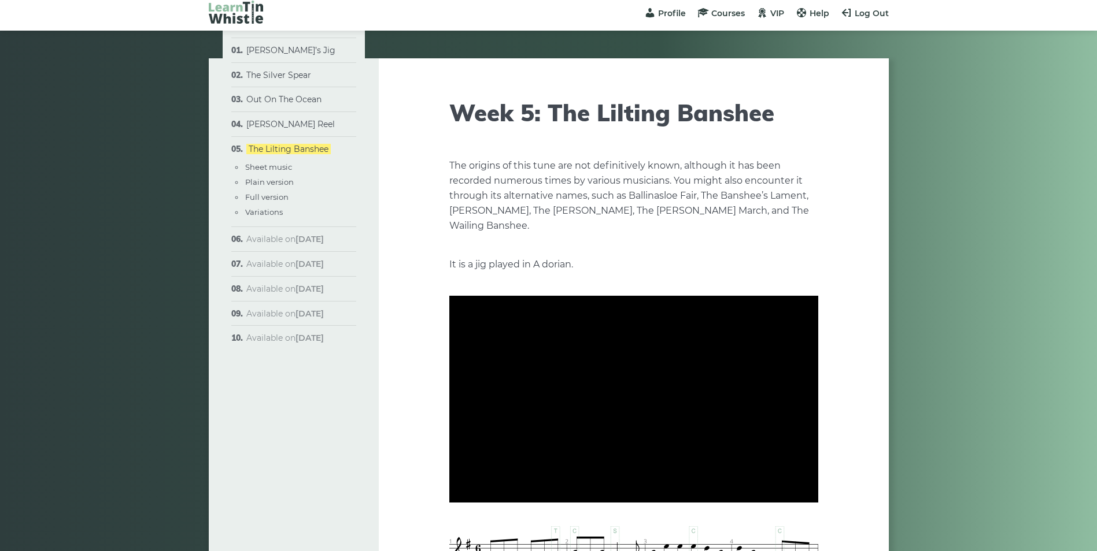
scroll to position [0, 0]
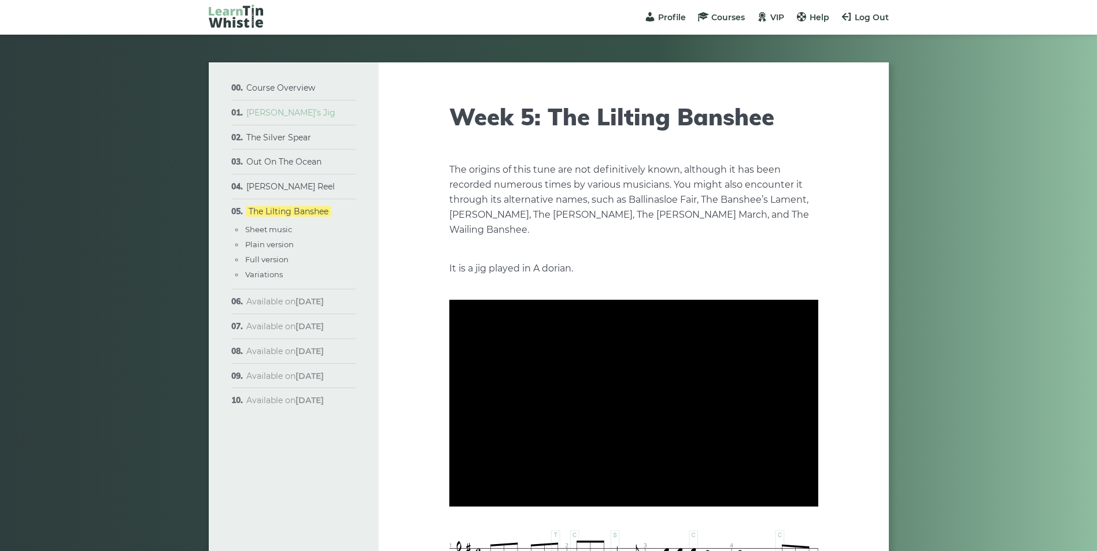
type input "***"
click at [280, 116] on link "[PERSON_NAME]’s Jig" at bounding box center [290, 113] width 89 height 10
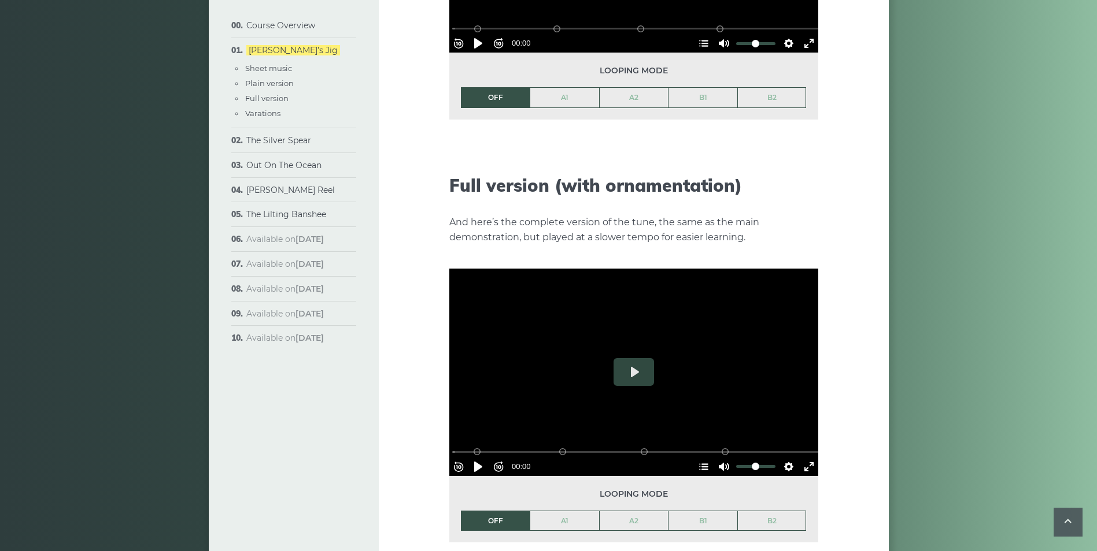
scroll to position [1618, 0]
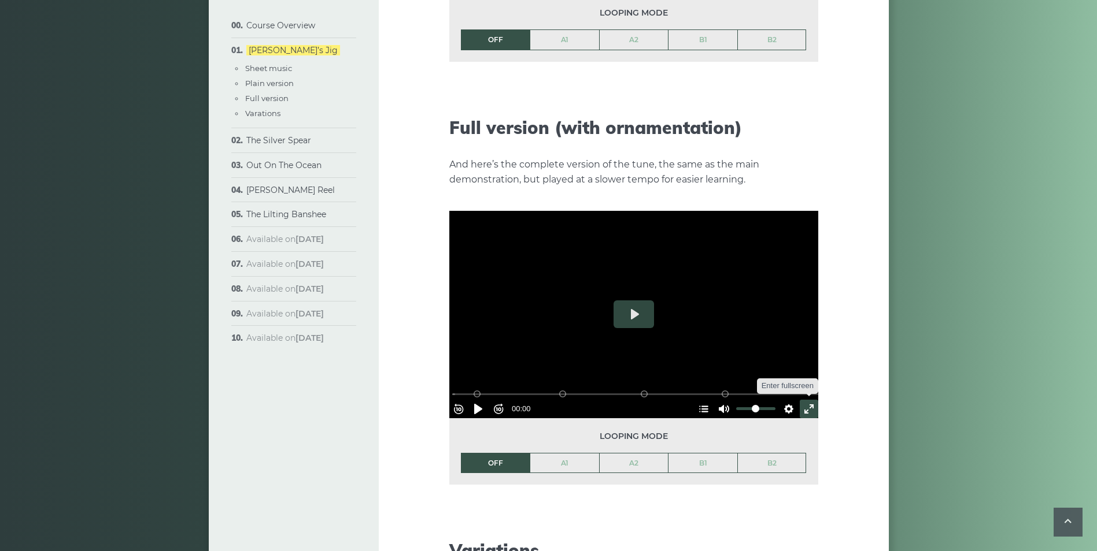
click at [808, 400] on button "Exit fullscreen Enter fullscreen" at bounding box center [808, 409] width 18 height 18
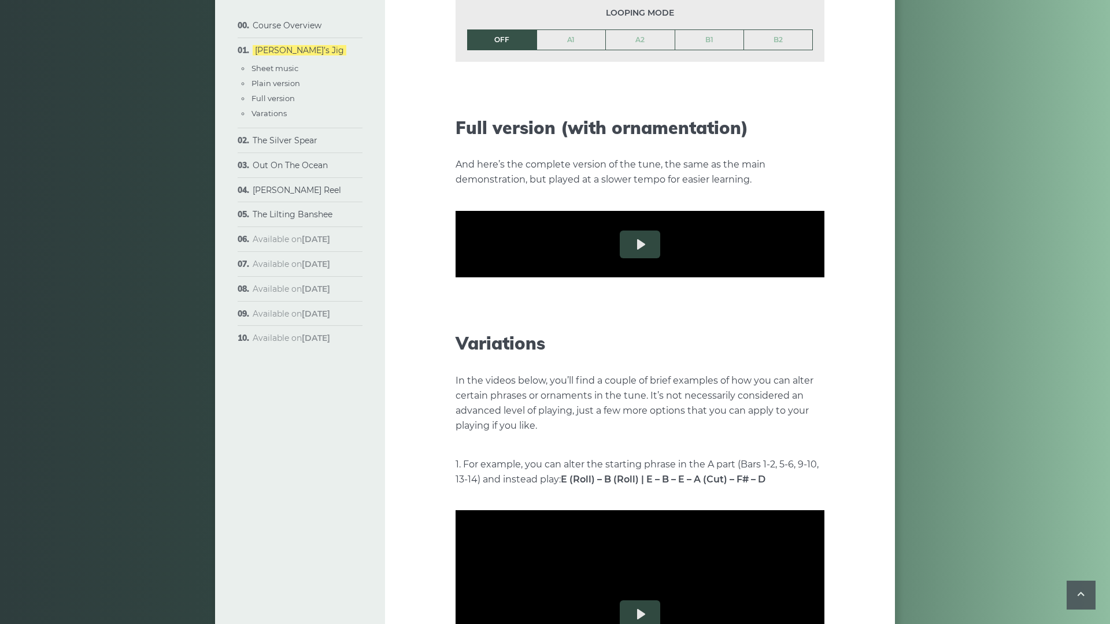
click at [720, 348] on button "Hide Chapters Show Chapters" at bounding box center [710, 338] width 18 height 18
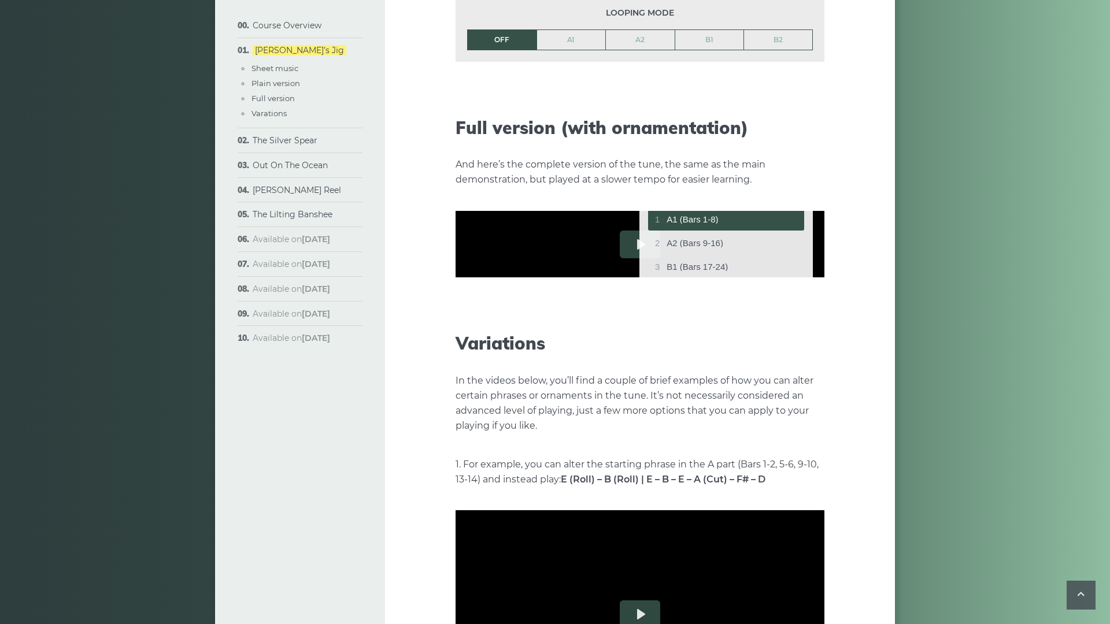
click at [797, 224] on span "A1 (Bars 1-8)" at bounding box center [731, 219] width 131 height 9
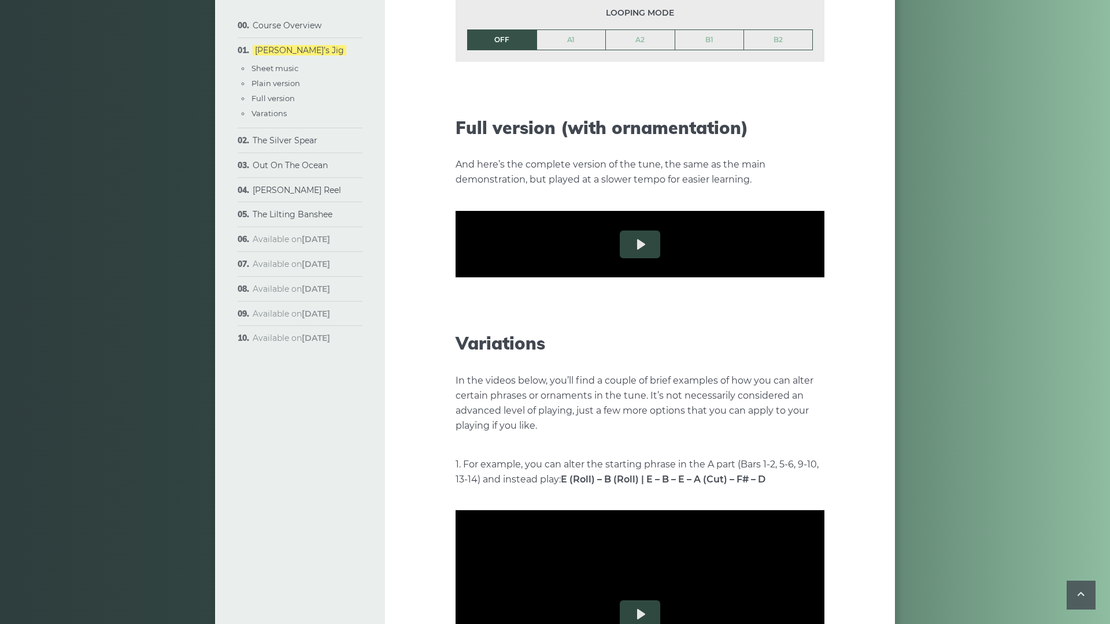
click at [805, 348] on button "Settings" at bounding box center [795, 338] width 18 height 18
click at [824, 348] on div at bounding box center [639, 244] width 369 height 208
click at [824, 348] on button "Exit fullscreen Enter fullscreen" at bounding box center [815, 338] width 18 height 18
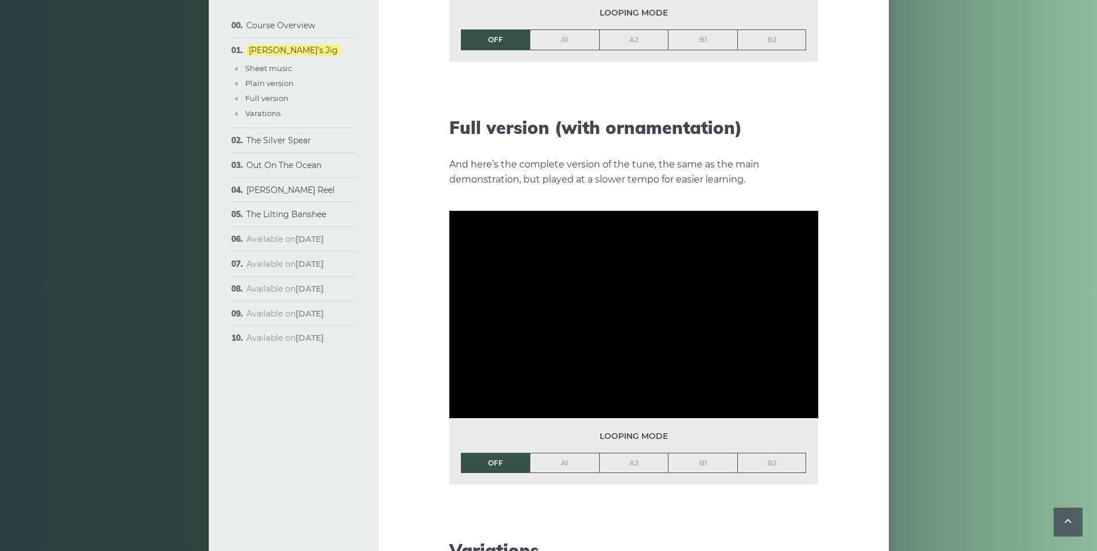
click at [577, 454] on link "A1" at bounding box center [564, 464] width 69 height 20
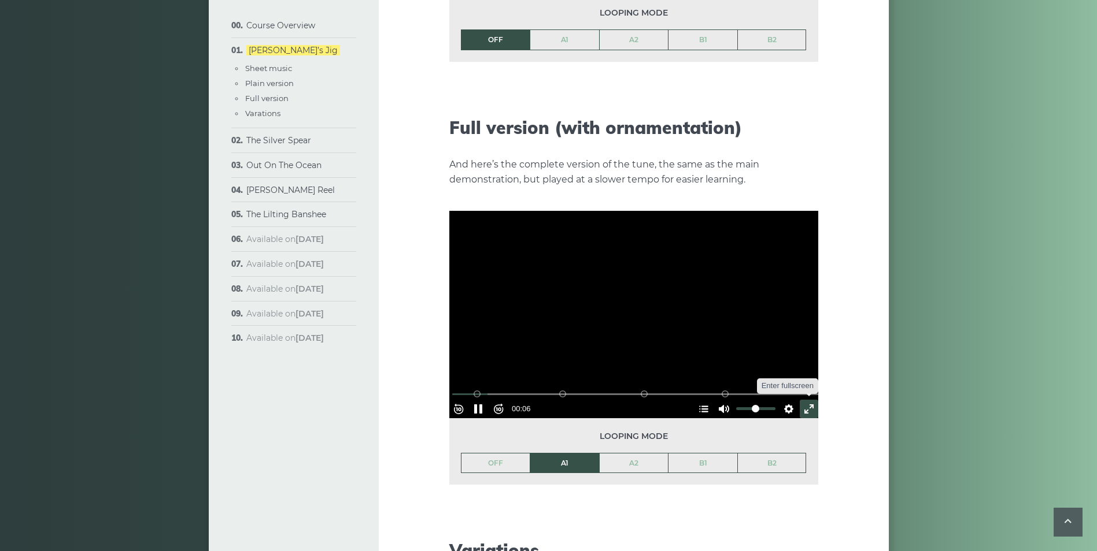
click at [799, 400] on button "Exit fullscreen Enter fullscreen" at bounding box center [808, 409] width 18 height 18
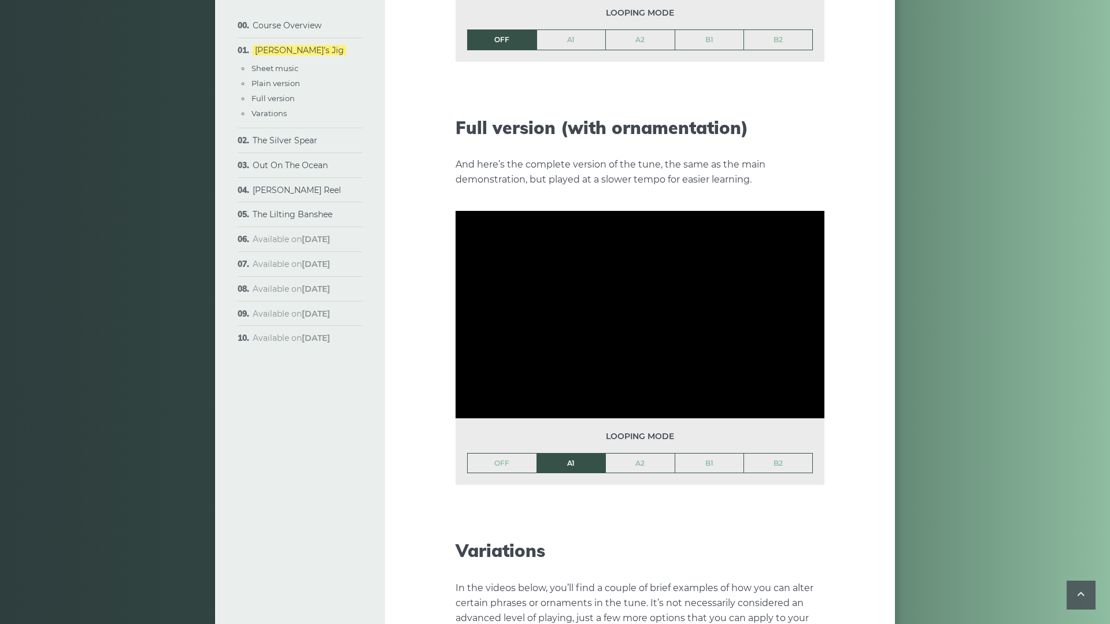
type input "****"
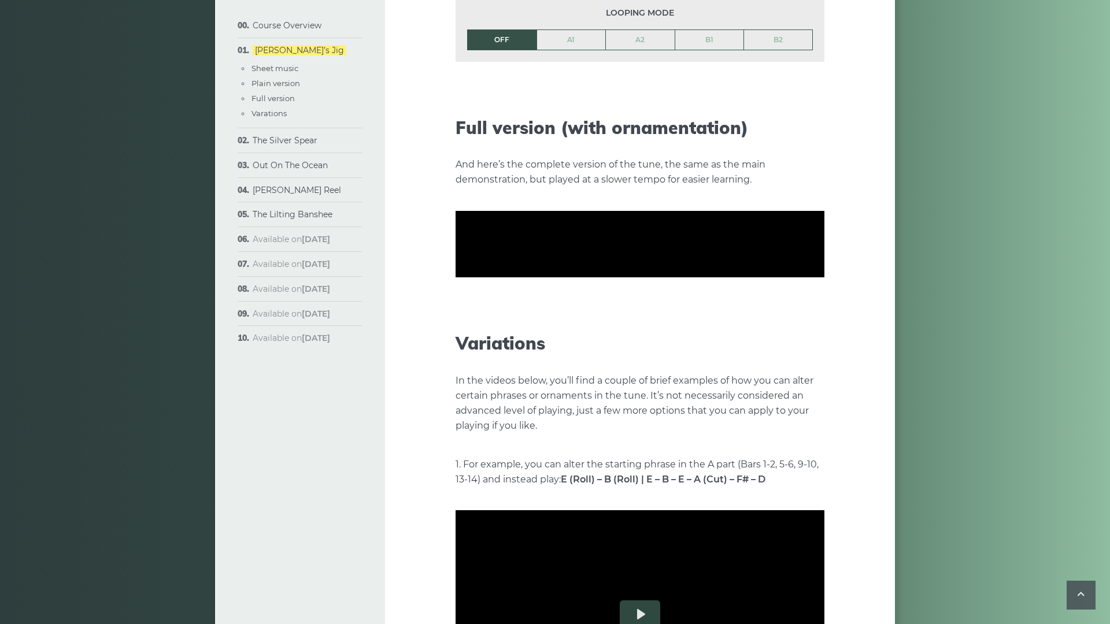
click at [824, 348] on button "Exit fullscreen Enter fullscreen" at bounding box center [815, 338] width 18 height 18
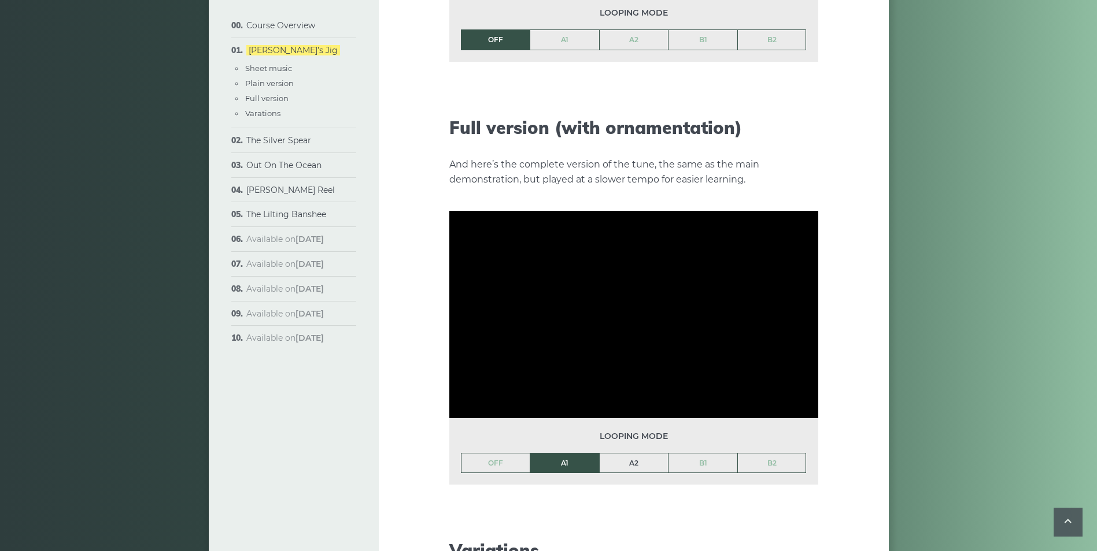
click at [637, 454] on link "A2" at bounding box center [633, 464] width 69 height 20
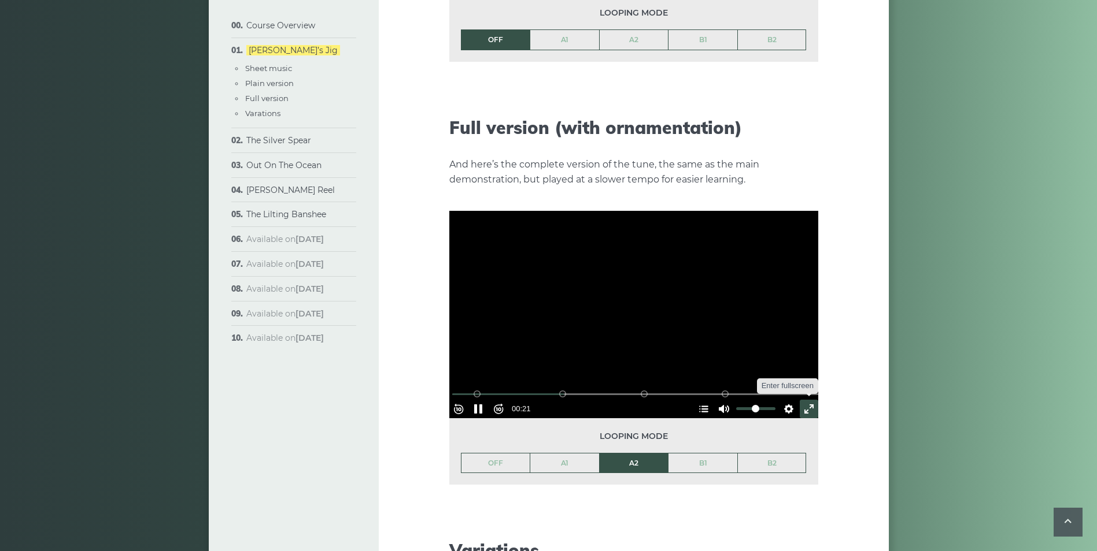
click at [799, 400] on button "Exit fullscreen Enter fullscreen" at bounding box center [808, 409] width 18 height 18
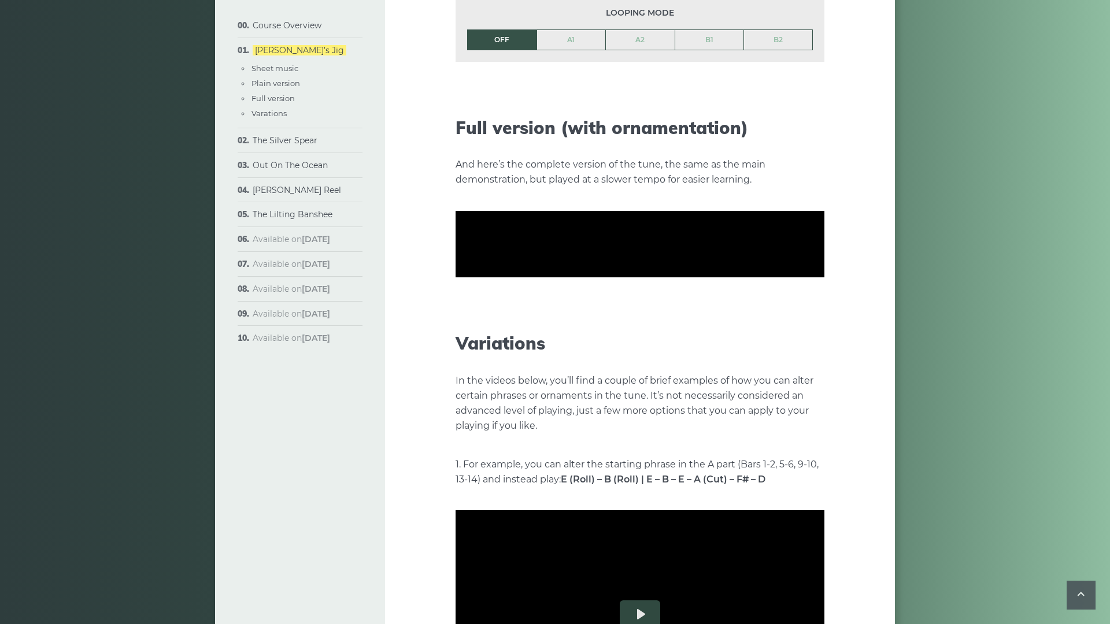
drag, startPoint x: 422, startPoint y: 350, endPoint x: 425, endPoint y: 301, distance: 49.8
click at [455, 348] on div at bounding box center [639, 244] width 369 height 208
type input "*****"
click at [824, 348] on button "Exit fullscreen Enter fullscreen" at bounding box center [815, 338] width 18 height 18
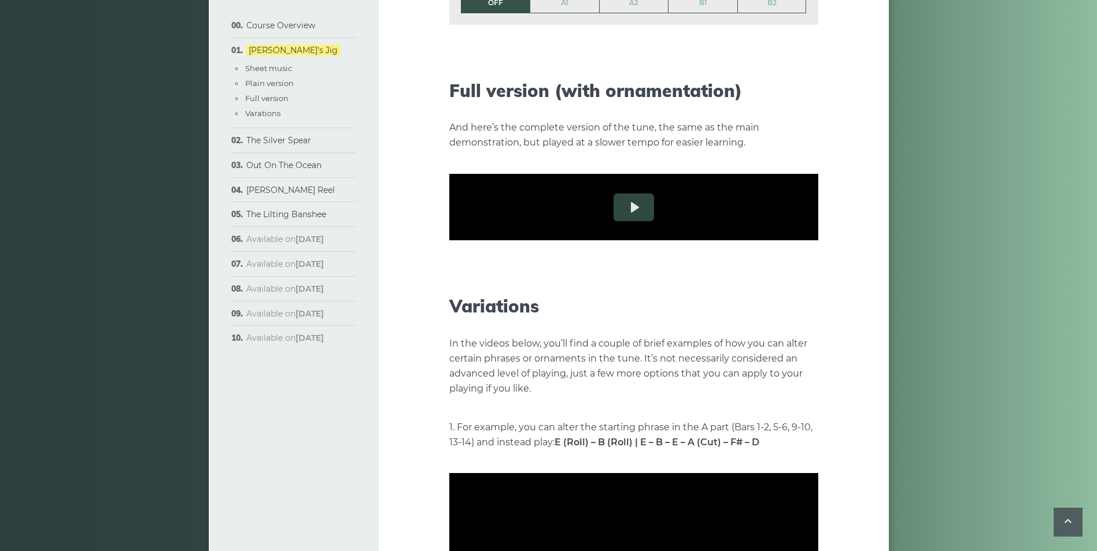
scroll to position [1676, 0]
